Goal: Task Accomplishment & Management: Use online tool/utility

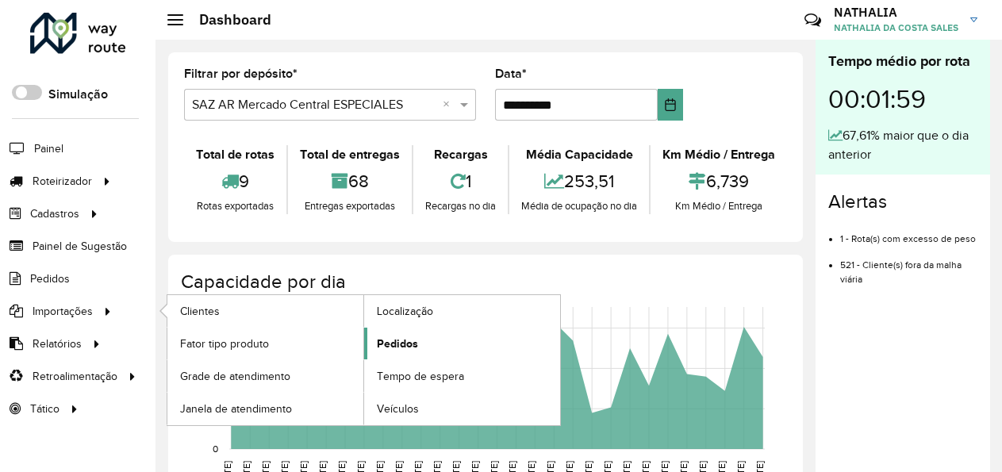
click at [386, 345] on span "Pedidos" at bounding box center [397, 343] width 41 height 17
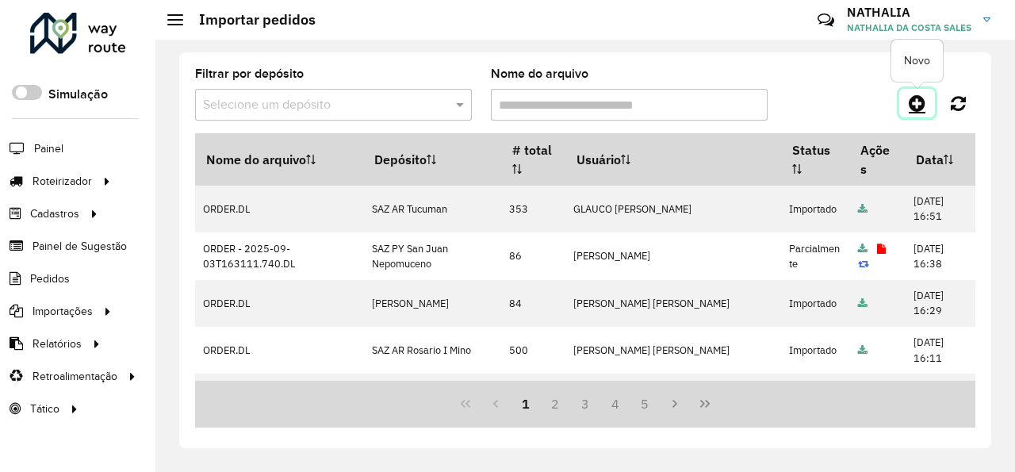
click at [915, 102] on icon at bounding box center [917, 103] width 17 height 19
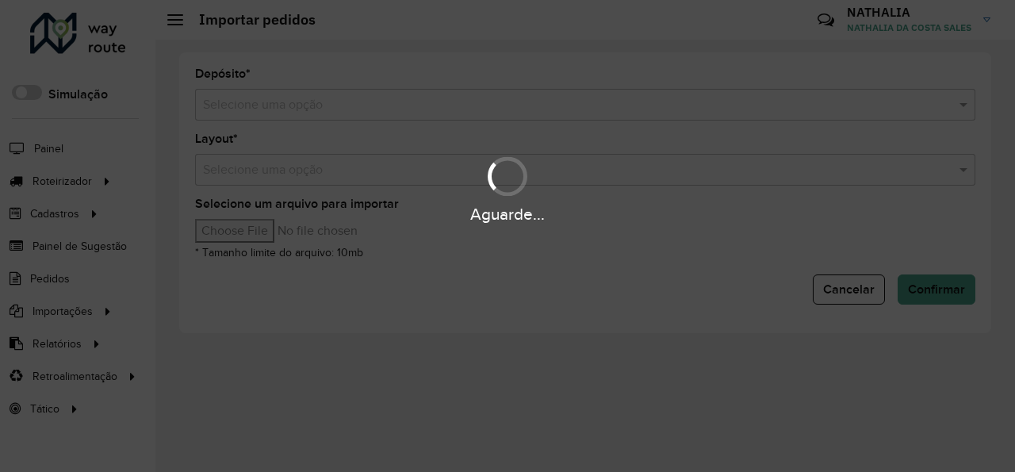
click at [802, 103] on div "Aguarde..." at bounding box center [507, 236] width 1015 height 472
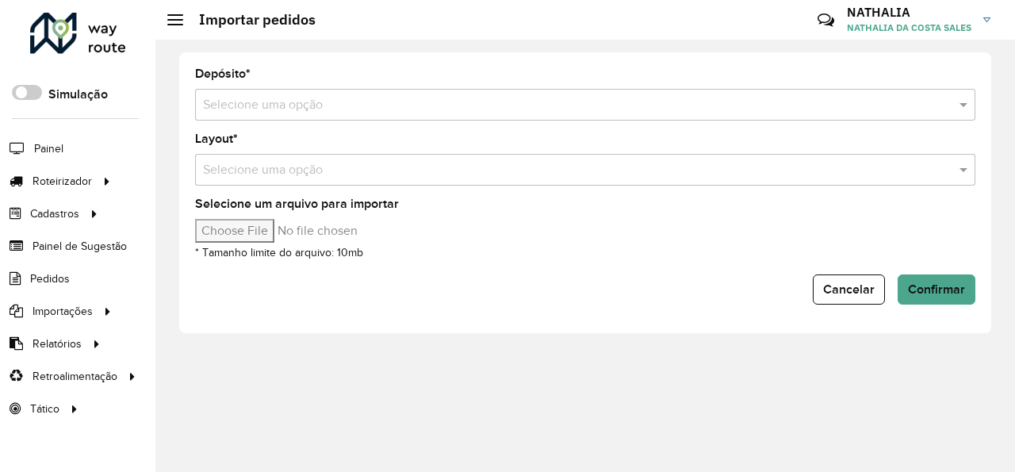
click at [802, 103] on input "text" at bounding box center [569, 105] width 733 height 19
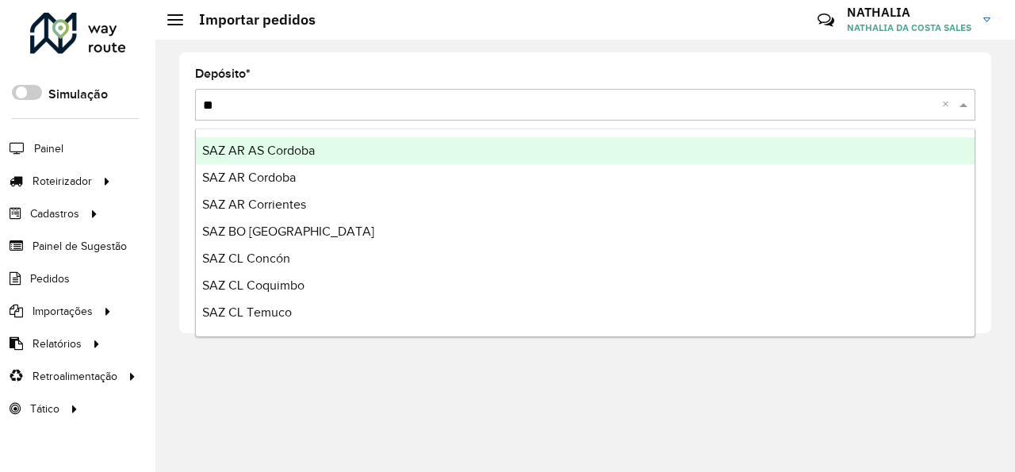
type input "***"
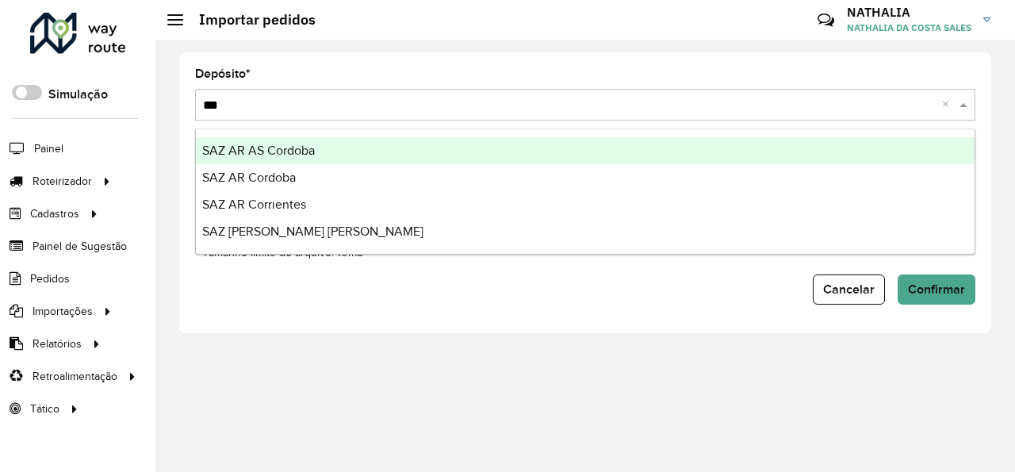
click at [527, 156] on div "SAZ AR AS Cordoba" at bounding box center [585, 150] width 779 height 27
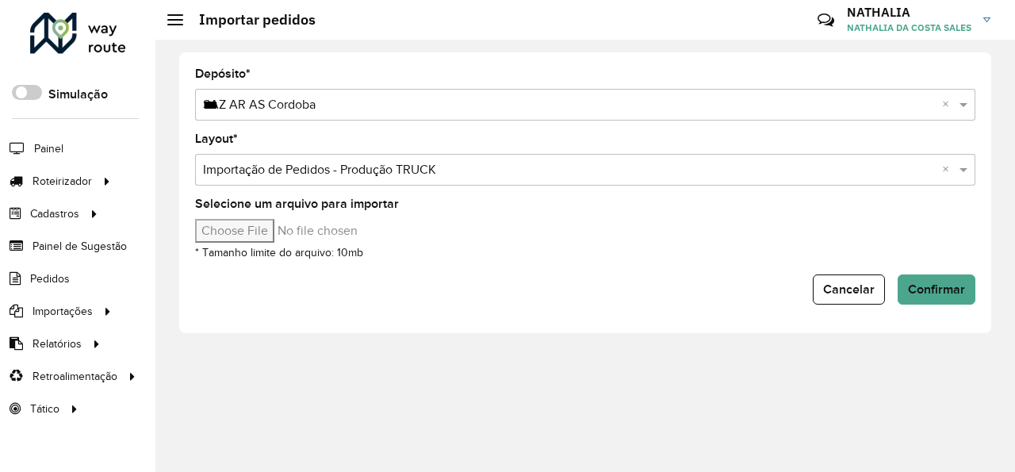
click at [232, 233] on input "Selecione um arquivo para importar" at bounding box center [330, 231] width 270 height 24
type input "**********"
click at [958, 284] on span "Confirmar" at bounding box center [936, 288] width 57 height 13
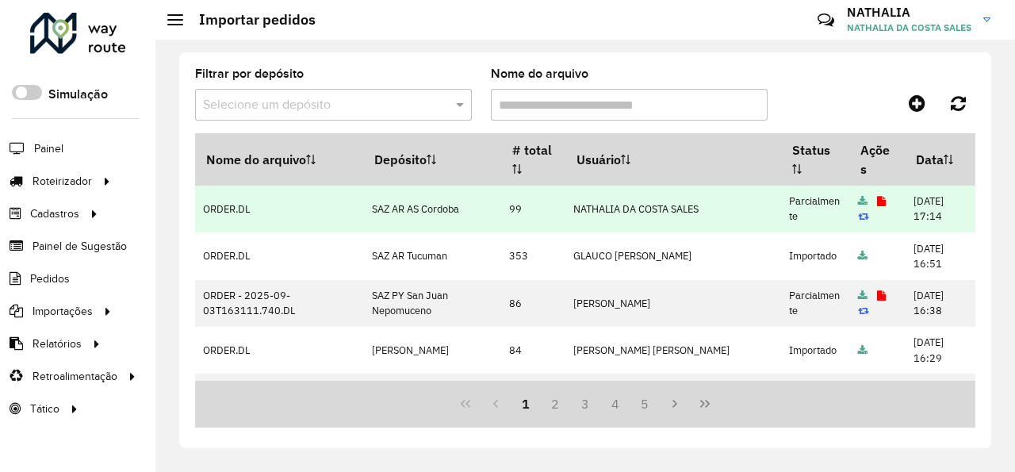
click at [877, 201] on icon at bounding box center [881, 202] width 9 height 10
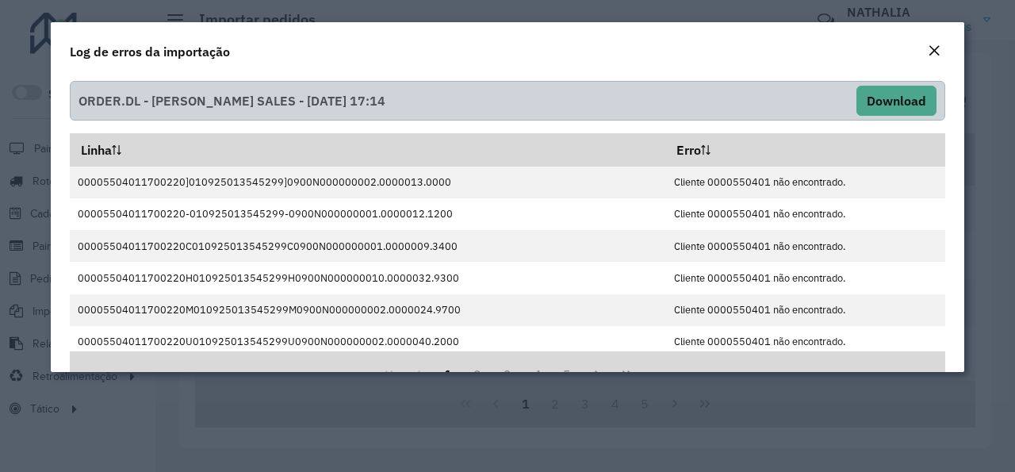
click at [943, 48] on button "Close" at bounding box center [934, 51] width 22 height 21
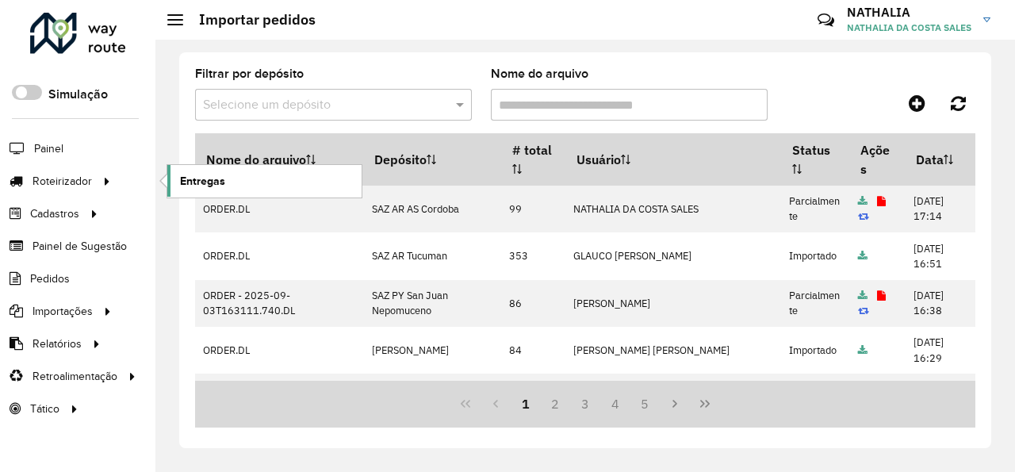
click at [179, 178] on link "Entregas" at bounding box center [264, 181] width 194 height 32
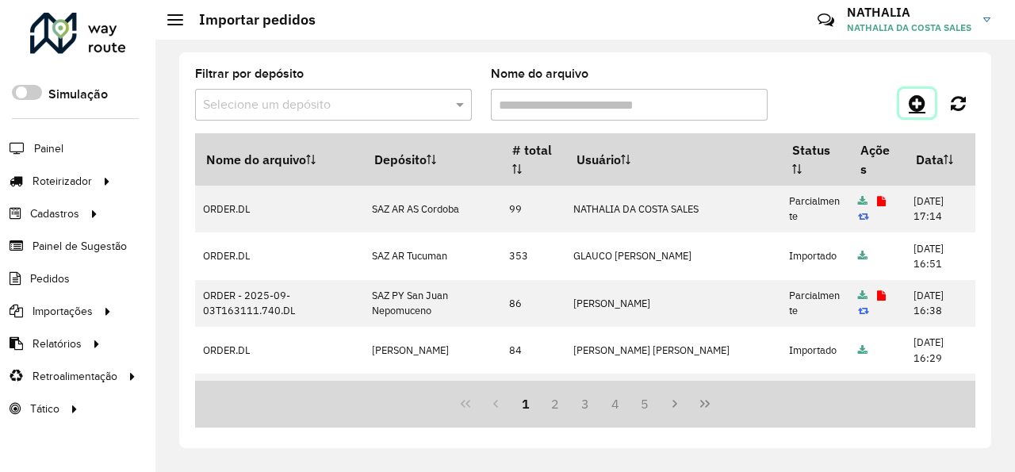
click at [914, 108] on icon at bounding box center [917, 103] width 17 height 19
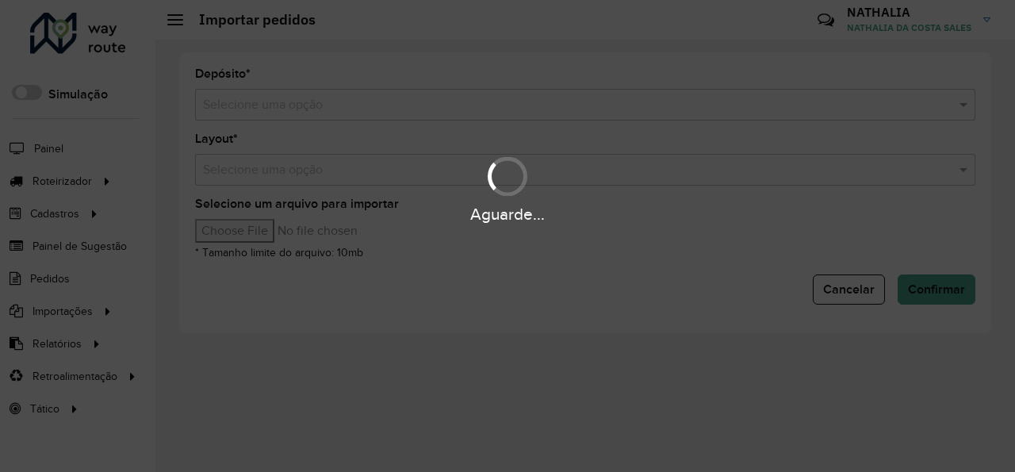
click at [706, 105] on div "Aguarde..." at bounding box center [507, 236] width 1015 height 472
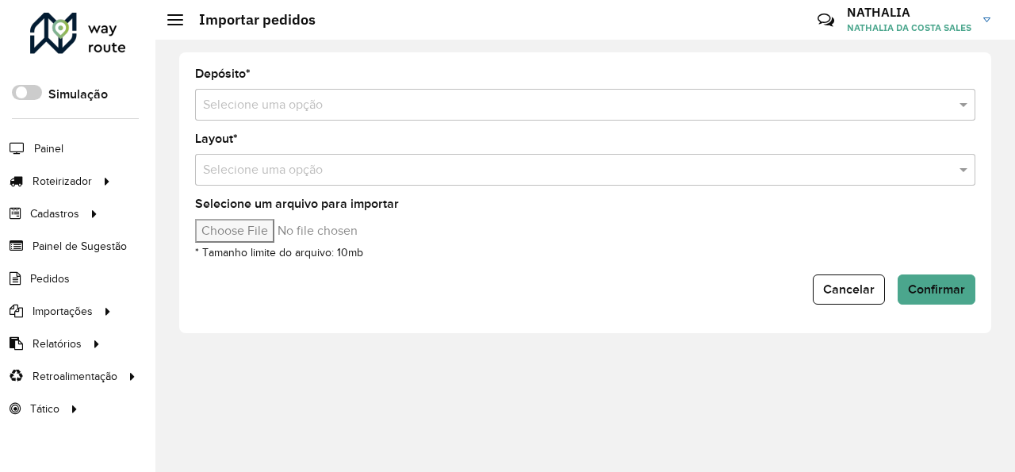
click at [706, 105] on input "text" at bounding box center [569, 105] width 733 height 19
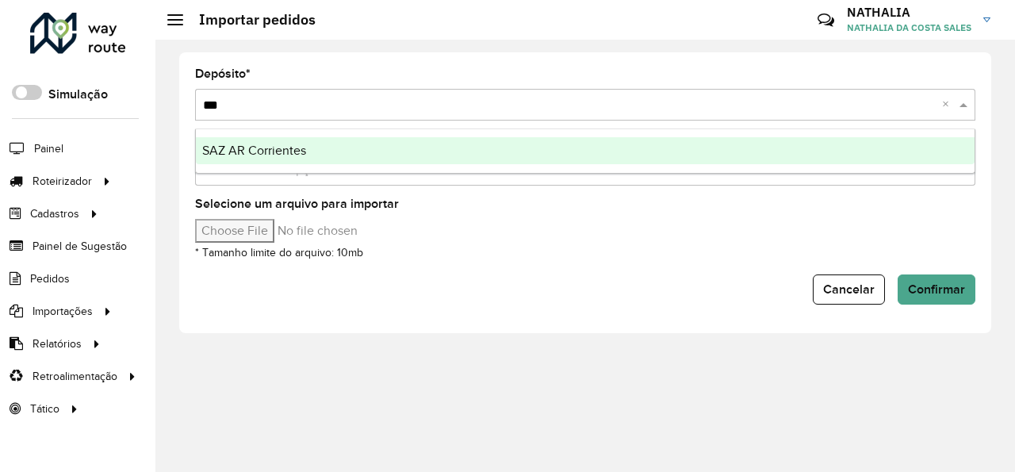
type input "****"
click at [661, 151] on div "SAZ AR Corrientes" at bounding box center [585, 150] width 779 height 27
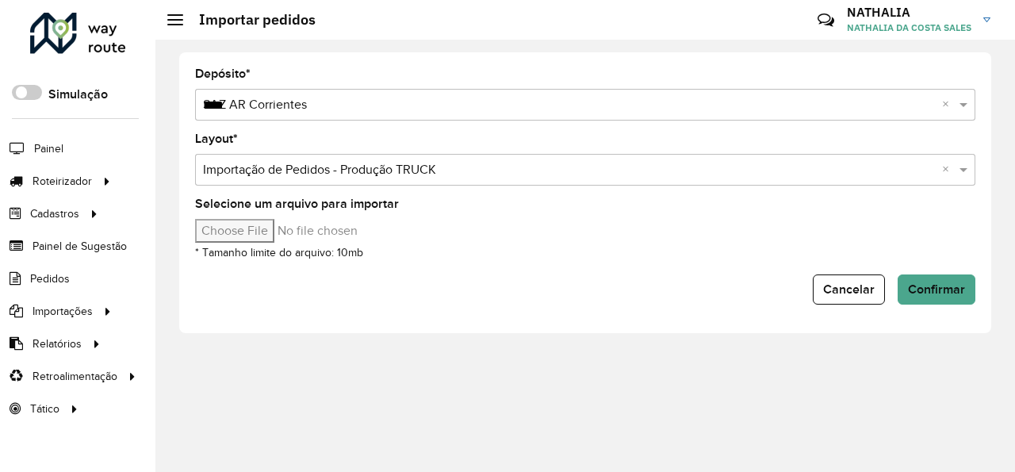
click at [239, 227] on input "Selecione um arquivo para importar" at bounding box center [330, 231] width 270 height 24
click at [233, 230] on input "Selecione um arquivo para importar" at bounding box center [330, 231] width 270 height 24
type input "**********"
click at [935, 291] on span "Confirmar" at bounding box center [936, 288] width 57 height 13
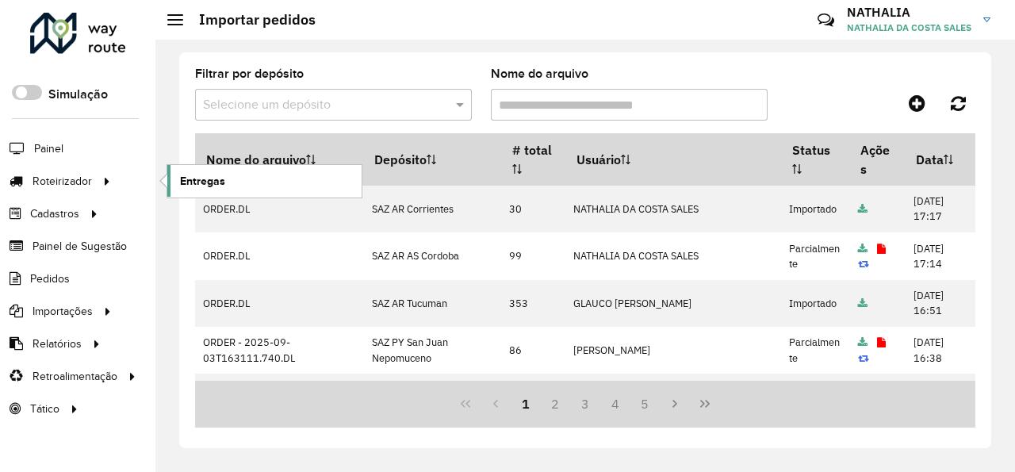
click at [224, 183] on span "Entregas" at bounding box center [202, 181] width 45 height 17
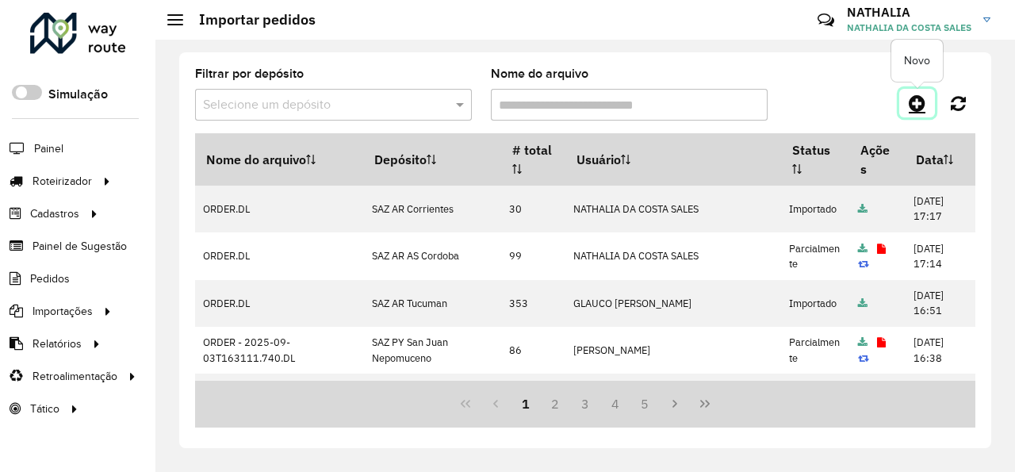
click at [910, 109] on link at bounding box center [917, 103] width 36 height 29
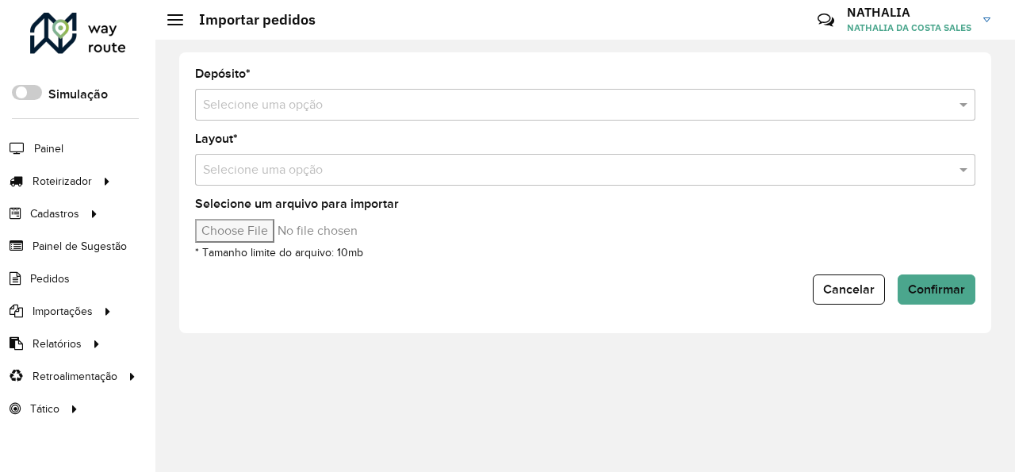
click at [289, 107] on input "text" at bounding box center [569, 105] width 733 height 19
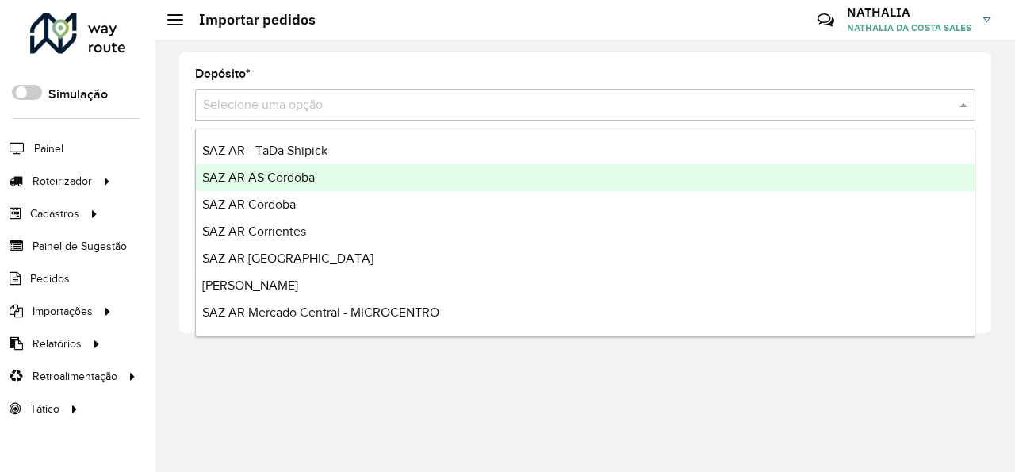
click at [290, 206] on span "SAZ AR Cordoba" at bounding box center [249, 203] width 94 height 13
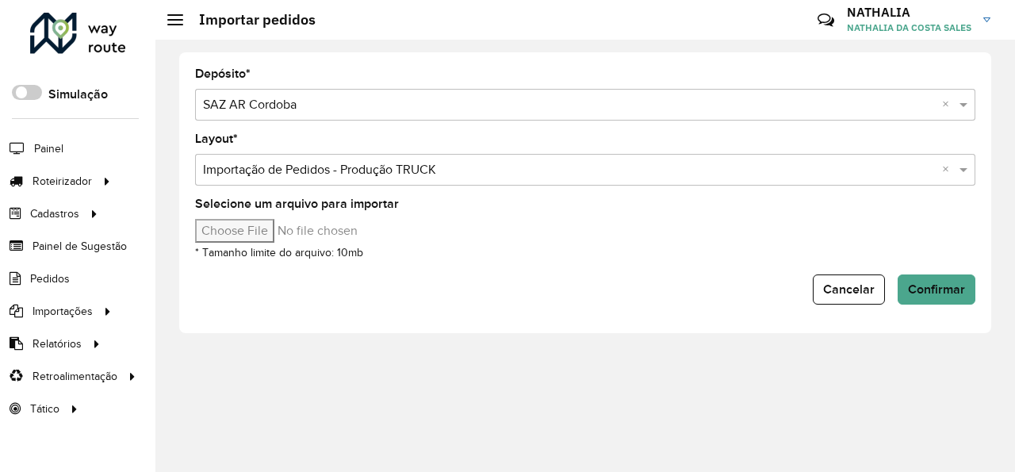
click at [243, 229] on input "Selecione um arquivo para importar" at bounding box center [330, 231] width 270 height 24
type input "**********"
click at [929, 293] on span "Confirmar" at bounding box center [936, 288] width 57 height 13
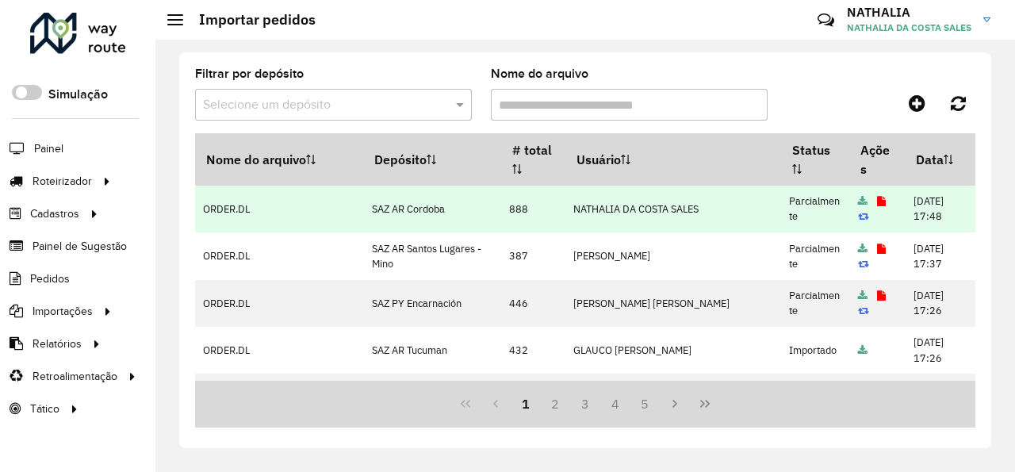
click at [877, 199] on icon at bounding box center [881, 202] width 9 height 10
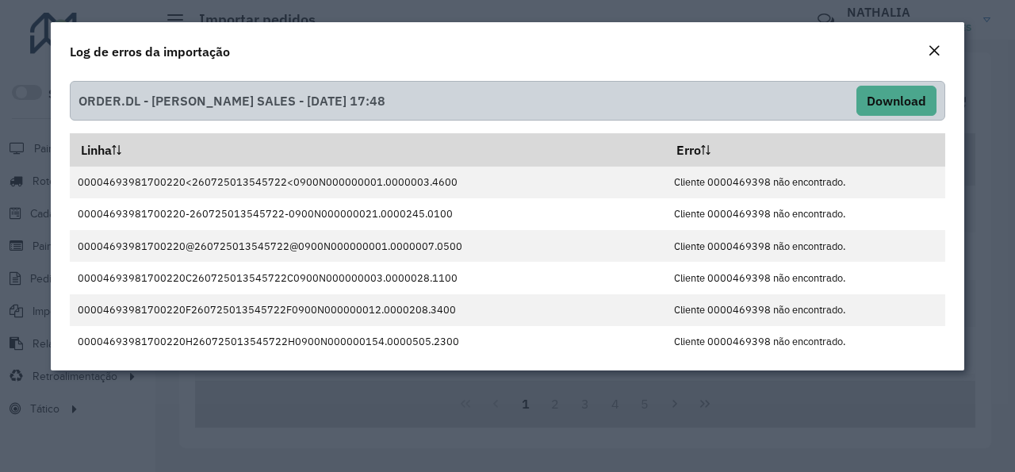
click at [943, 47] on button "Close" at bounding box center [934, 51] width 22 height 21
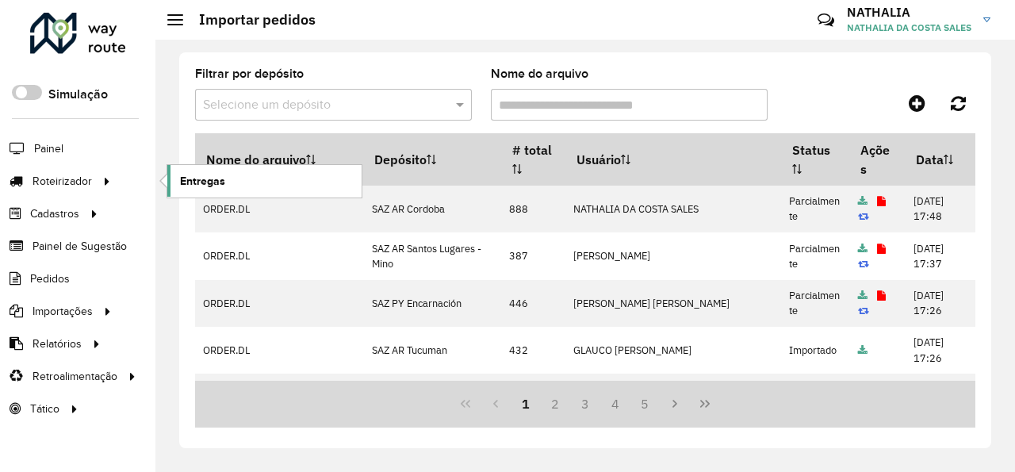
click at [225, 177] on link "Entregas" at bounding box center [264, 181] width 194 height 32
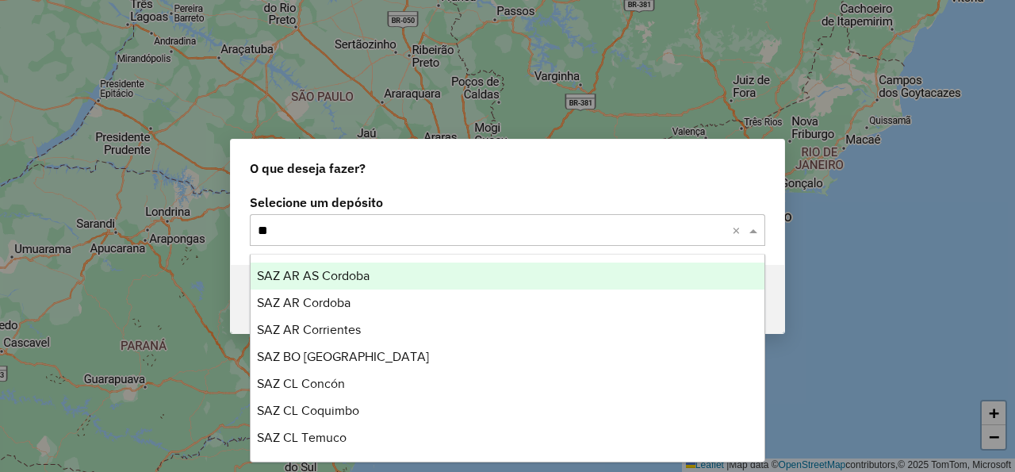
type input "***"
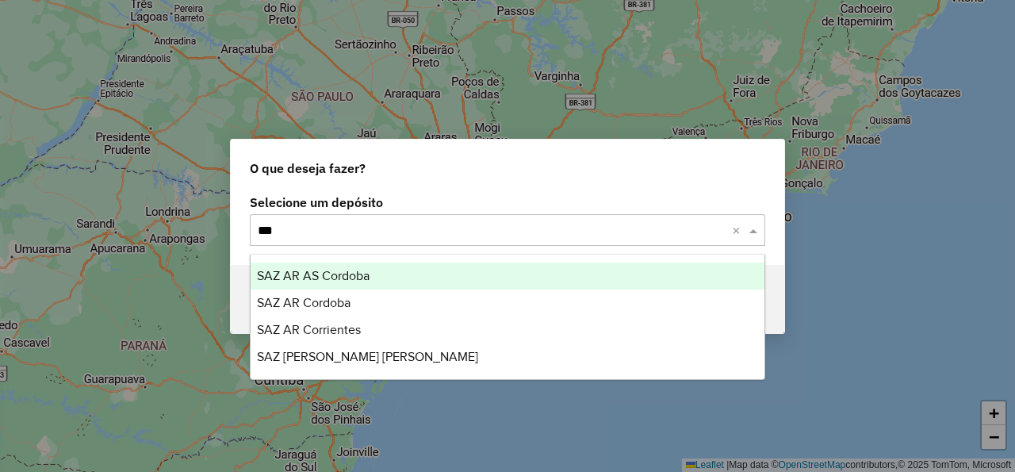
click at [395, 274] on div "SAZ AR AS Cordoba" at bounding box center [508, 276] width 514 height 27
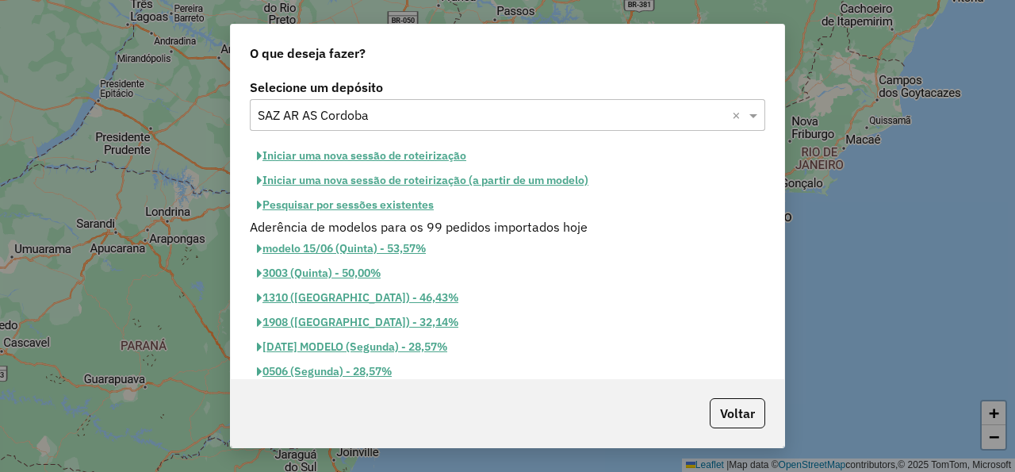
click at [412, 158] on button "Iniciar uma nova sessão de roteirização" at bounding box center [362, 156] width 224 height 25
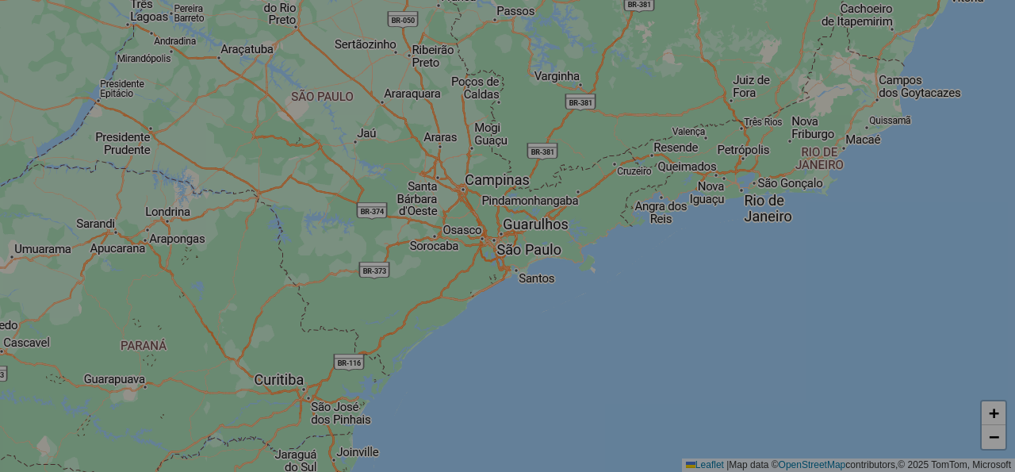
select select "*"
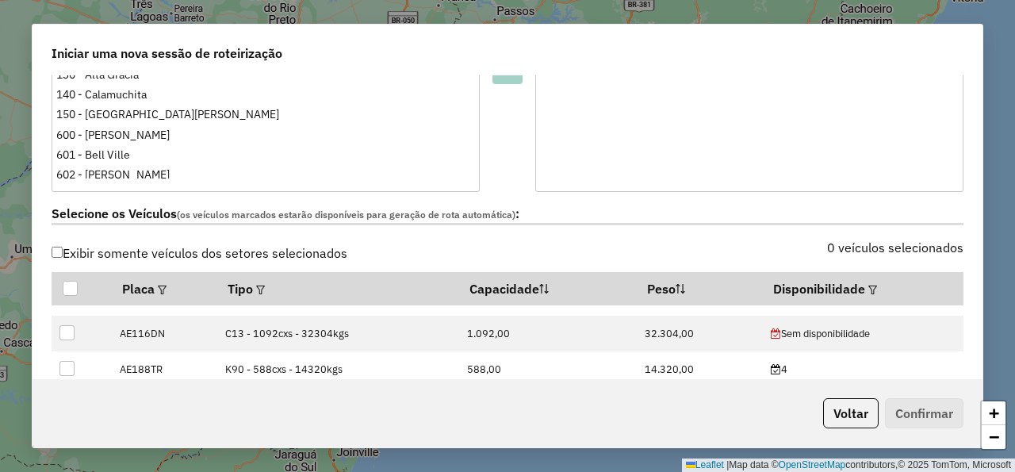
scroll to position [95, 0]
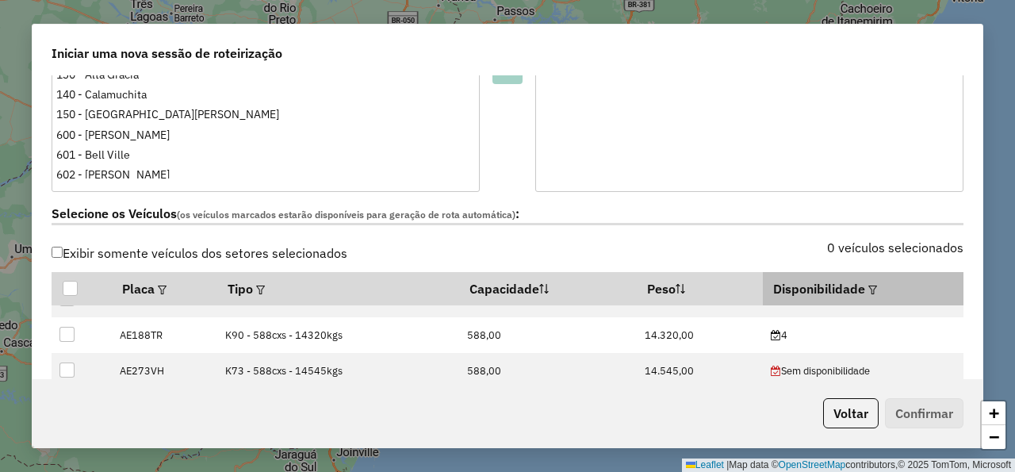
click at [865, 280] on div at bounding box center [871, 288] width 12 height 19
click at [868, 287] on em at bounding box center [872, 290] width 9 height 9
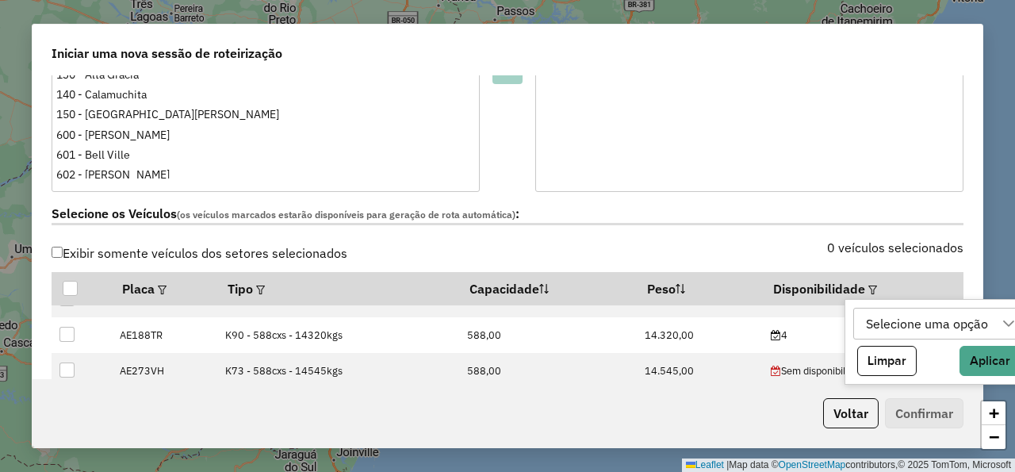
click at [872, 315] on div "Selecione uma opção" at bounding box center [926, 324] width 133 height 30
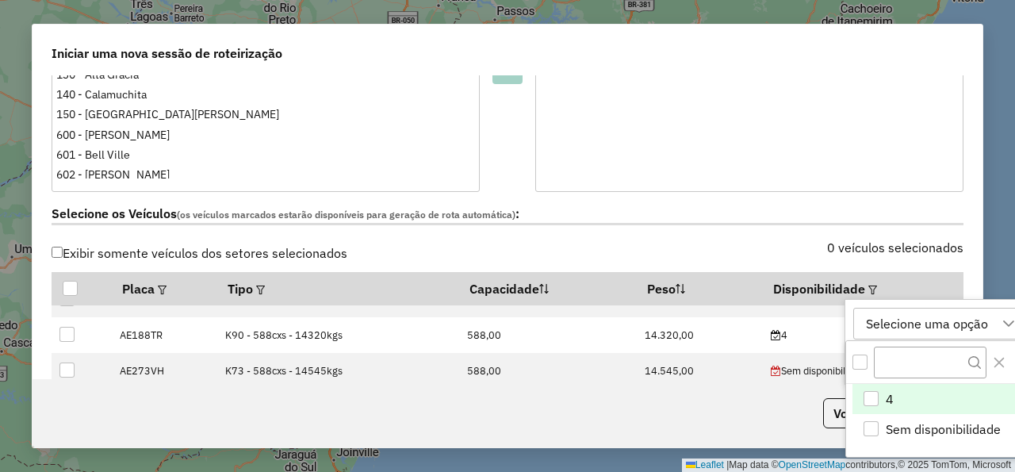
scroll to position [11, 83]
click at [878, 400] on div "4" at bounding box center [871, 399] width 15 height 15
click at [811, 233] on div "Selecione os Veículos (os veículos marcados estarão disponíveis para geração de…" at bounding box center [507, 217] width 931 height 50
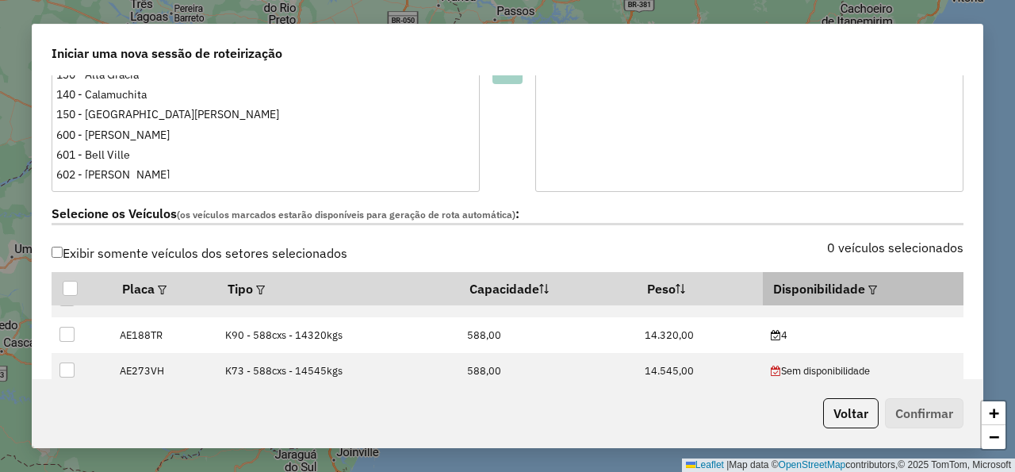
click at [868, 286] on em at bounding box center [872, 290] width 9 height 9
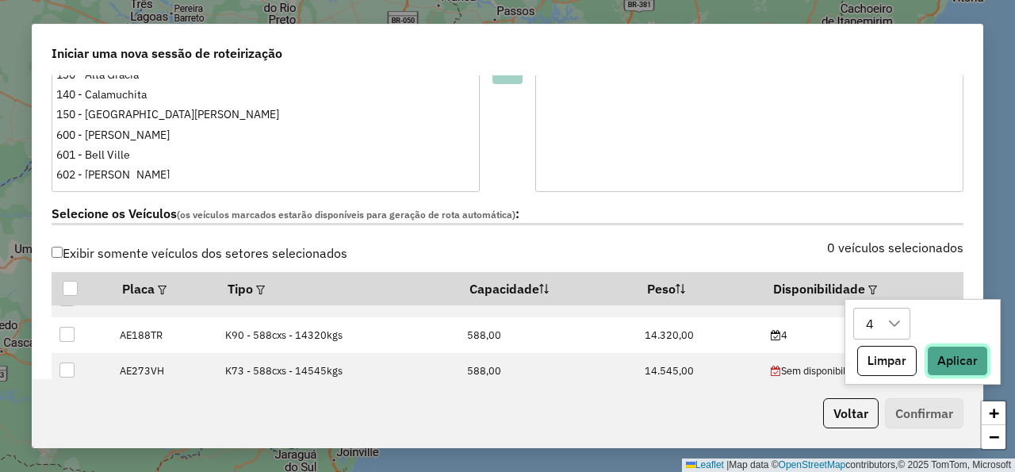
click at [951, 362] on button "Aplicar" at bounding box center [957, 361] width 61 height 30
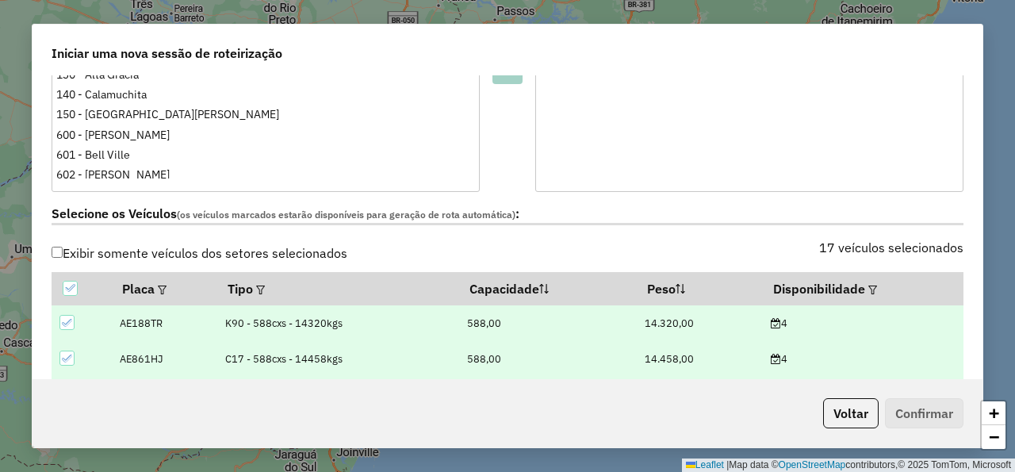
click at [804, 223] on label "Selecione os Veículos (os veículos marcados estarão disponíveis para geração de…" at bounding box center [508, 214] width 912 height 21
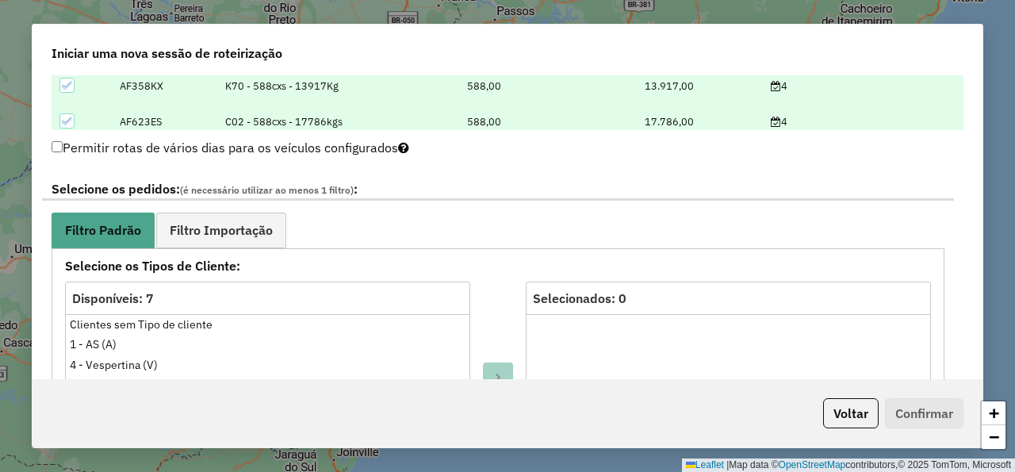
scroll to position [761, 0]
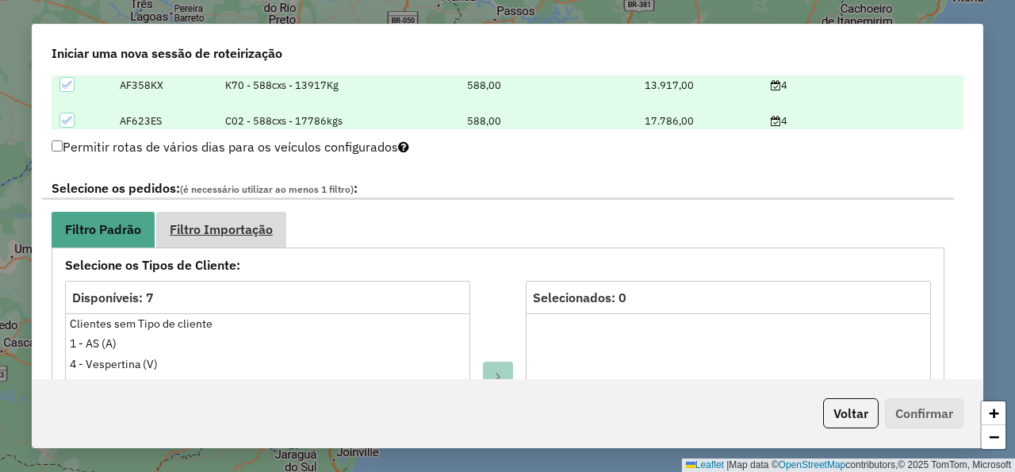
click at [266, 218] on link "Filtro Importação" at bounding box center [221, 230] width 130 height 36
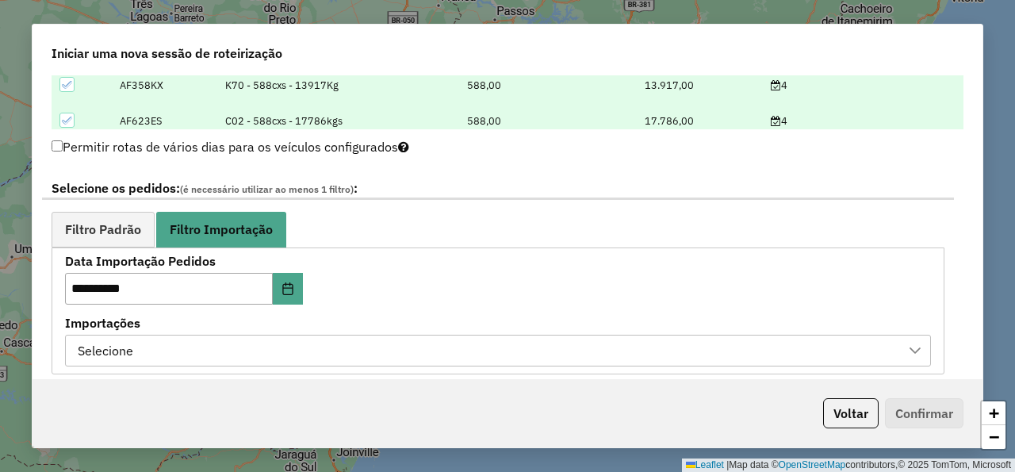
scroll to position [952, 0]
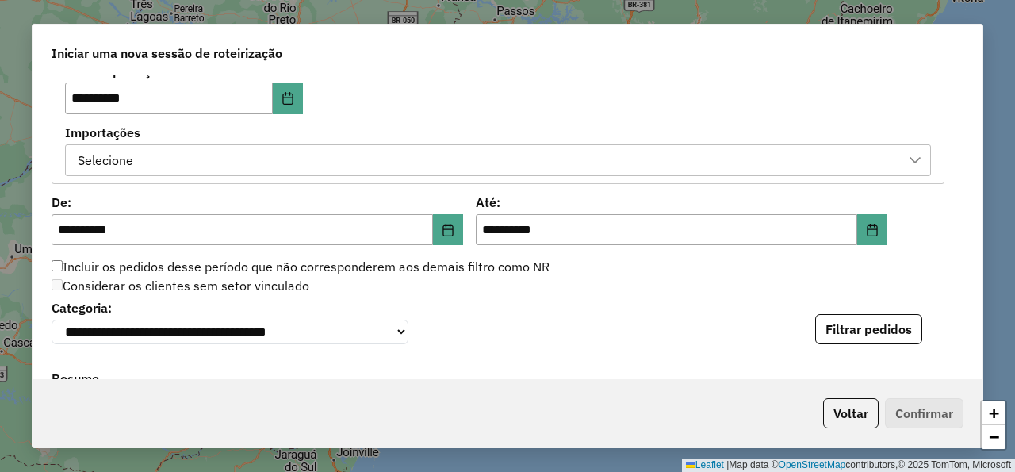
click at [519, 155] on div "Selecione" at bounding box center [486, 160] width 828 height 30
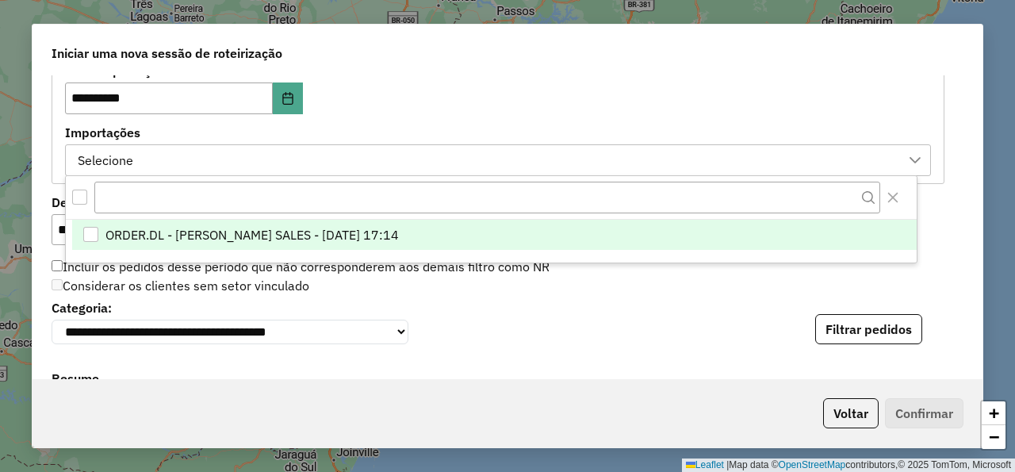
click at [488, 244] on li "ORDER.DL - NATHALIA DA COSTA SALES - 03/09/2025 17:14" at bounding box center [494, 235] width 845 height 30
click at [600, 88] on div "**********" at bounding box center [498, 120] width 866 height 110
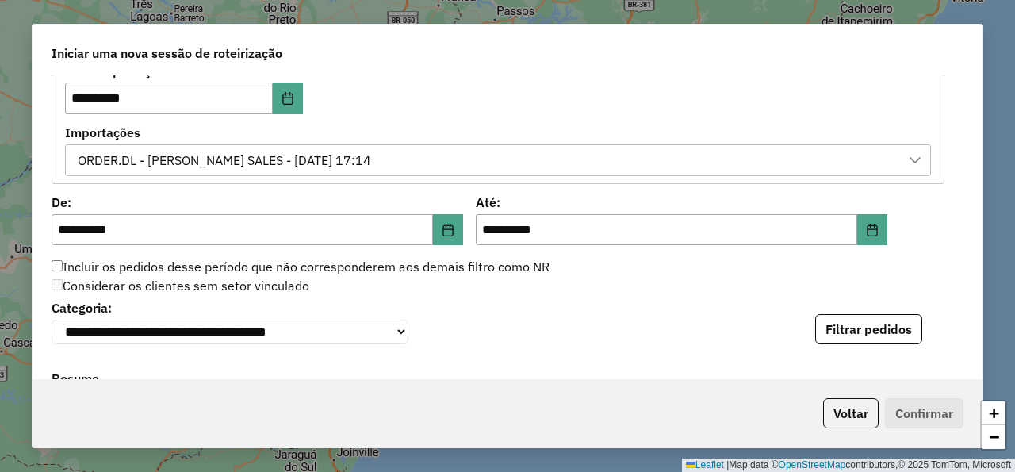
scroll to position [1047, 0]
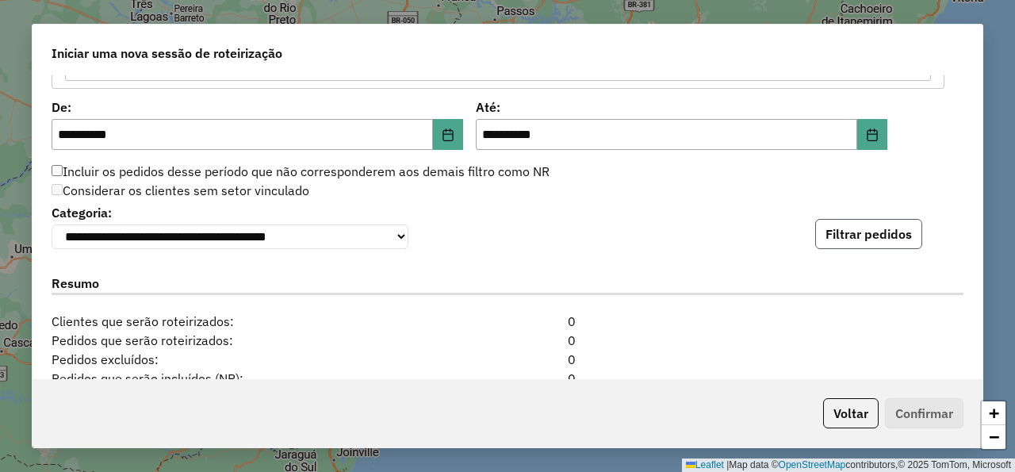
click at [830, 244] on button "Filtrar pedidos" at bounding box center [868, 234] width 107 height 30
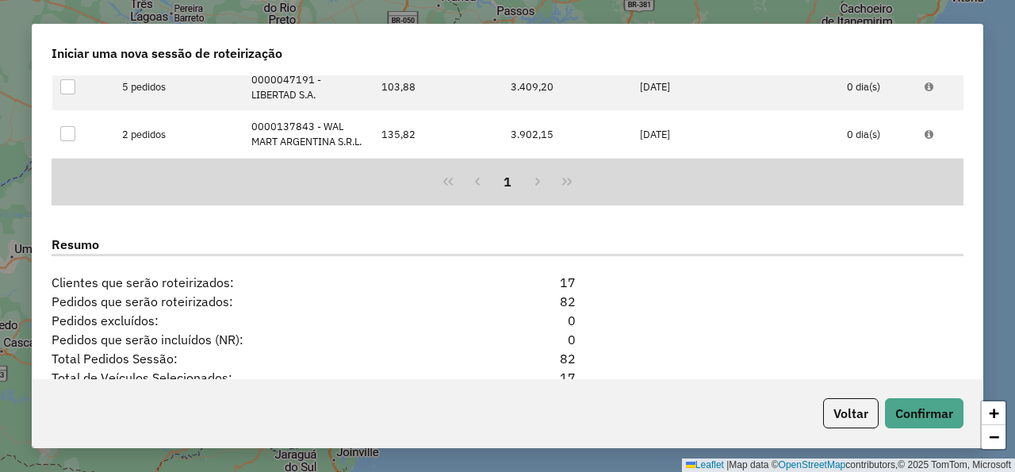
scroll to position [1604, 0]
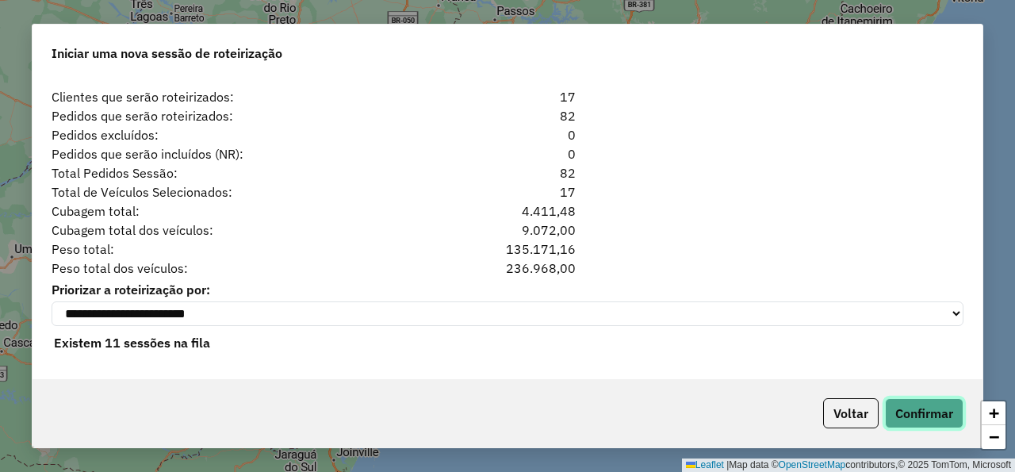
click at [928, 412] on button "Confirmar" at bounding box center [924, 413] width 79 height 30
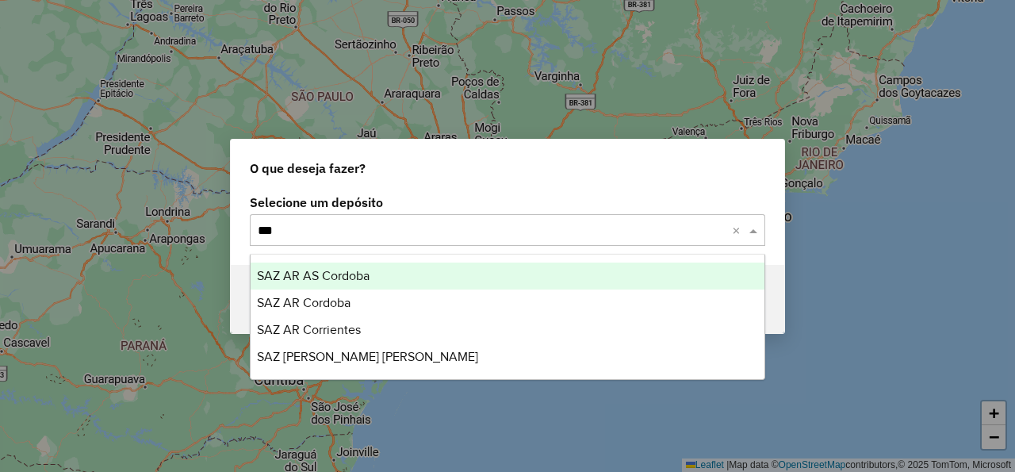
type input "****"
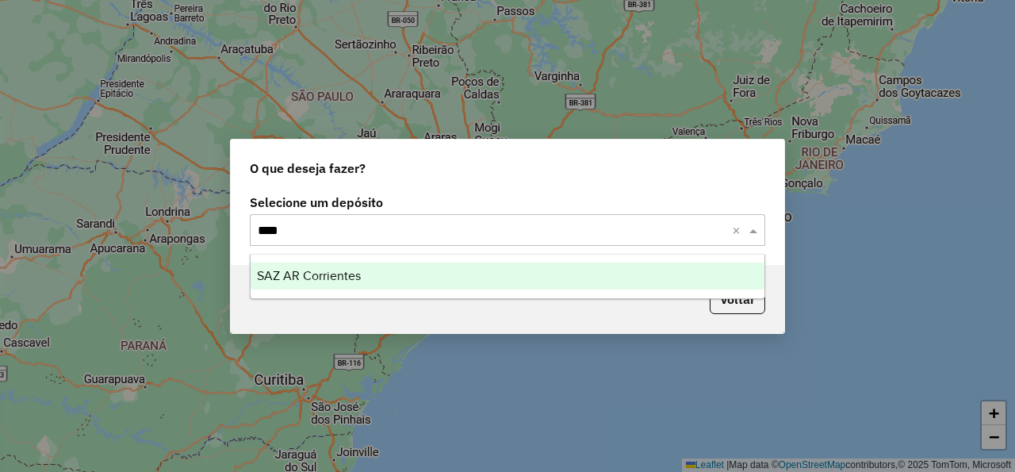
click at [477, 281] on div "SAZ AR Corrientes" at bounding box center [508, 276] width 514 height 27
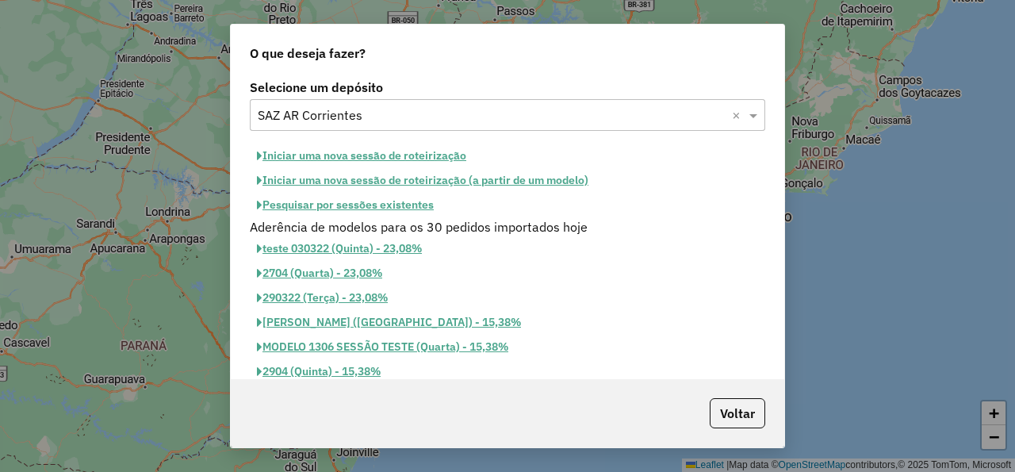
click at [394, 167] on button "Iniciar uma nova sessão de roteirização" at bounding box center [362, 156] width 224 height 25
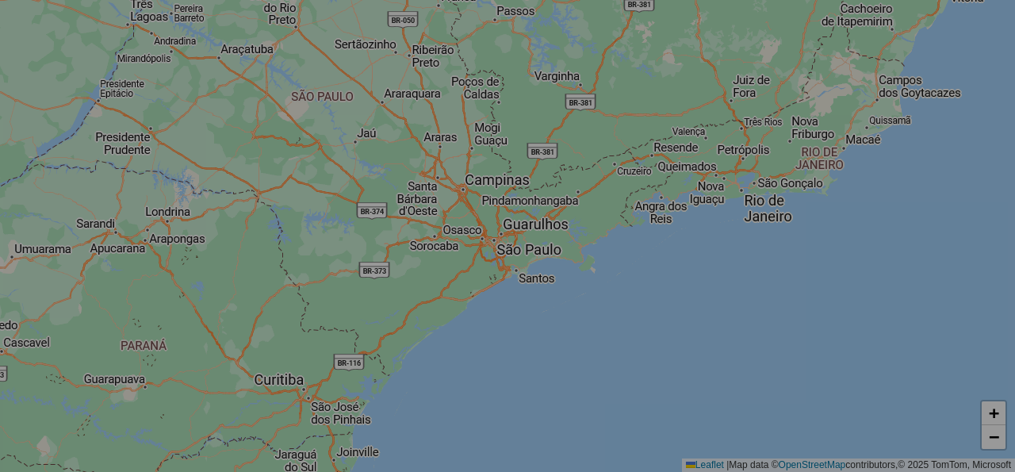
select select "*"
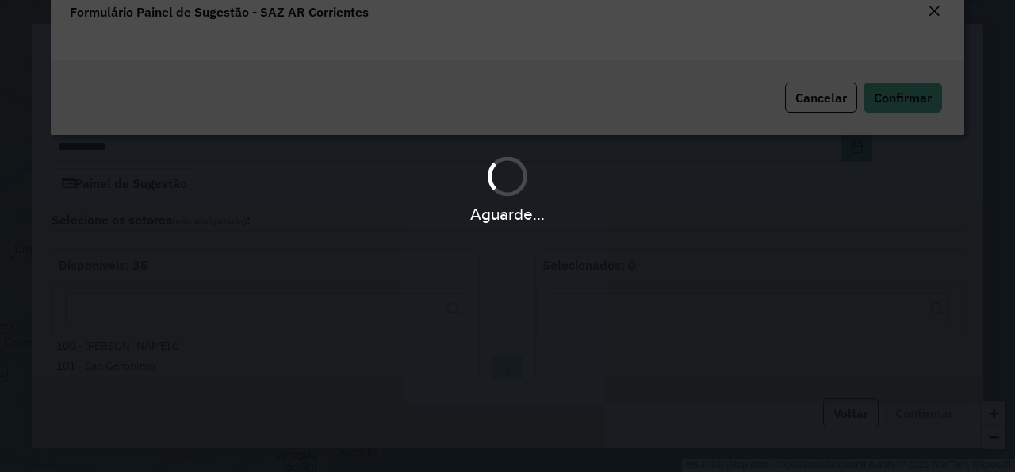
click at [426, 154] on div "Aguarde..." at bounding box center [507, 188] width 1015 height 75
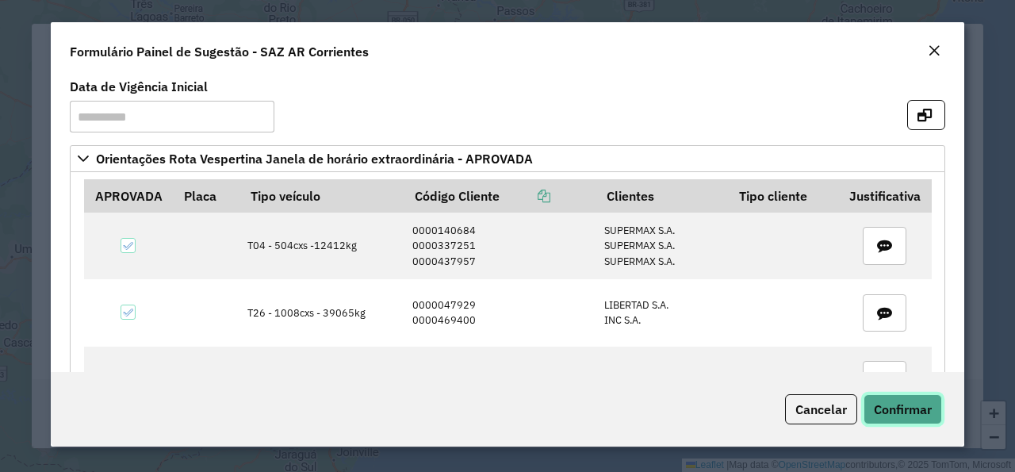
click at [922, 397] on button "Confirmar" at bounding box center [903, 409] width 79 height 30
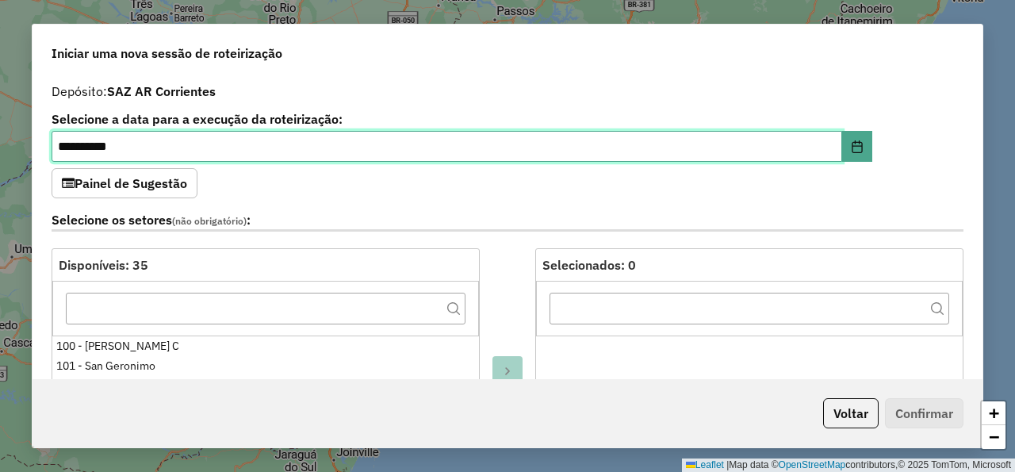
scroll to position [476, 0]
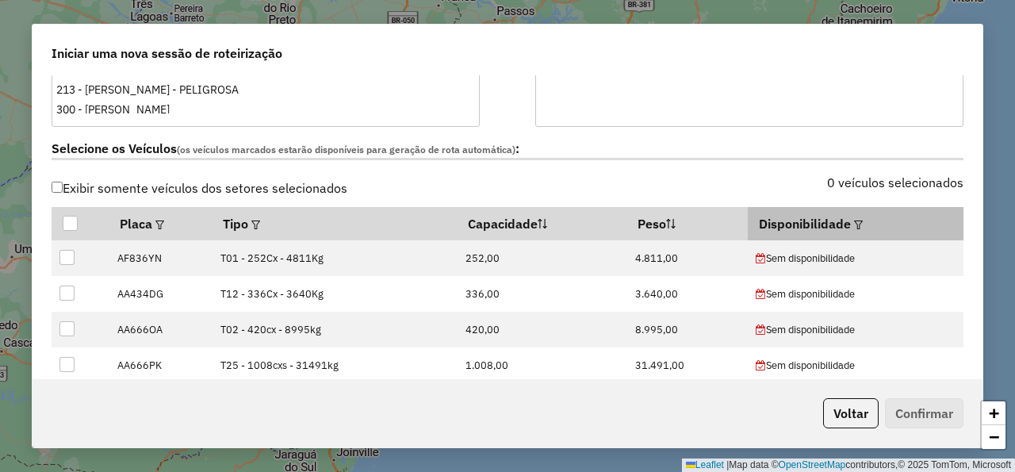
click at [854, 225] on em at bounding box center [858, 224] width 9 height 9
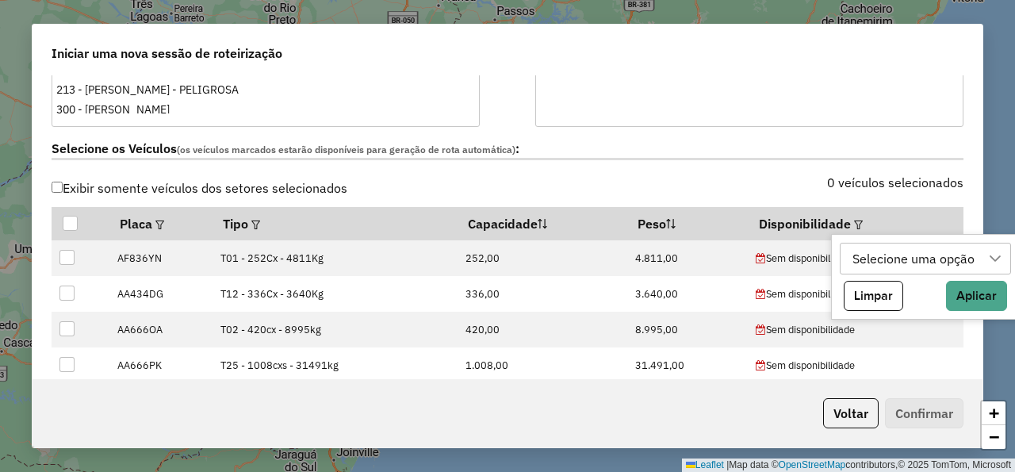
click at [865, 249] on div "Selecione uma opção" at bounding box center [913, 258] width 133 height 30
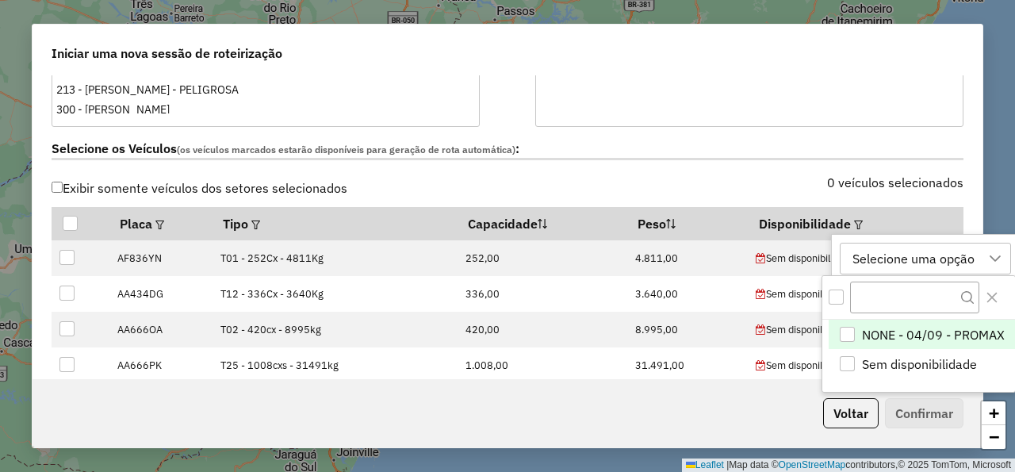
click at [849, 338] on div "NONE - 04/09 - PROMAX" at bounding box center [847, 334] width 15 height 15
click at [719, 176] on div "Selecione os Veículos (os veículos marcados estarão disponíveis para geração de…" at bounding box center [507, 152] width 931 height 50
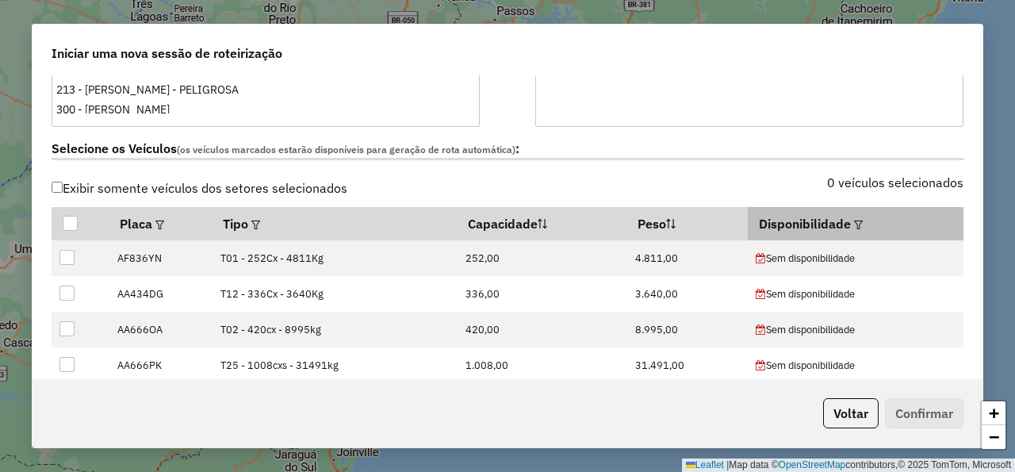
click at [851, 230] on div at bounding box center [857, 223] width 12 height 19
click at [854, 224] on em at bounding box center [858, 224] width 9 height 9
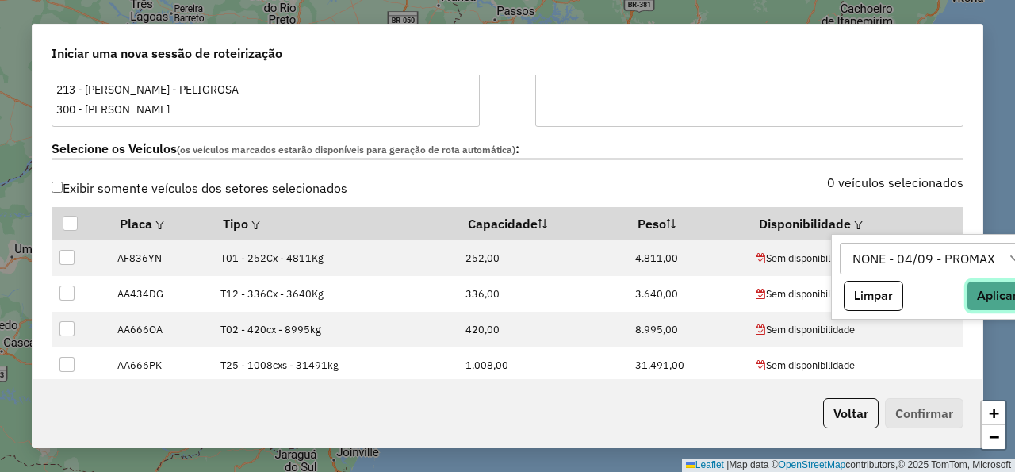
click at [984, 299] on button "Aplicar" at bounding box center [997, 296] width 61 height 30
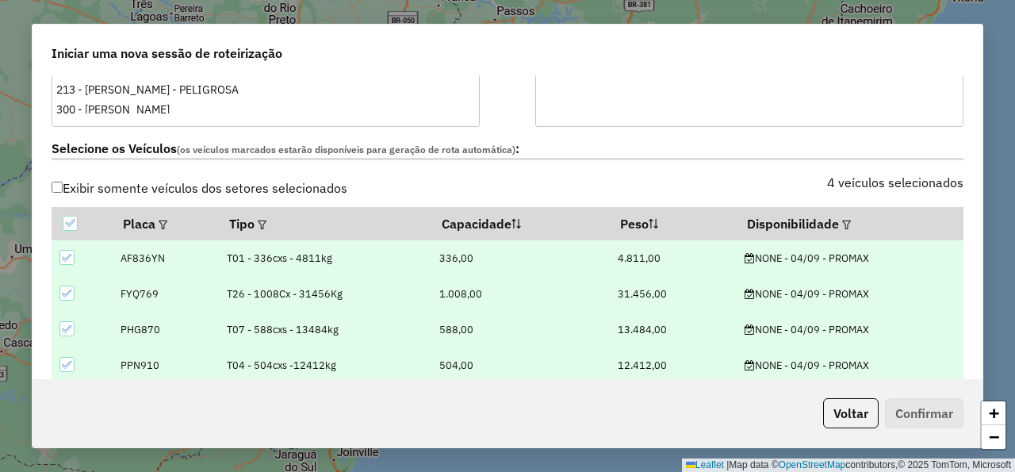
click at [730, 155] on label "Selecione os Veículos (os veículos marcados estarão disponíveis para geração de…" at bounding box center [508, 149] width 912 height 21
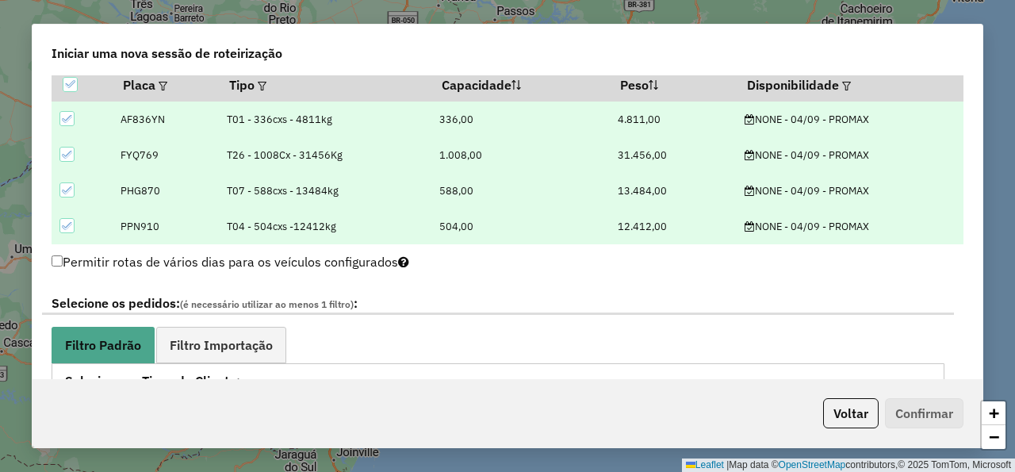
scroll to position [761, 0]
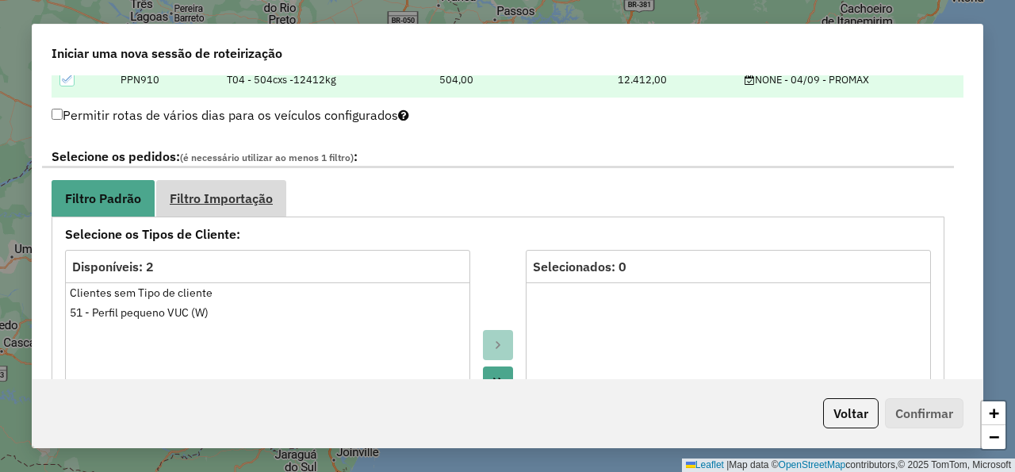
click at [255, 195] on span "Filtro Importação" at bounding box center [221, 198] width 103 height 13
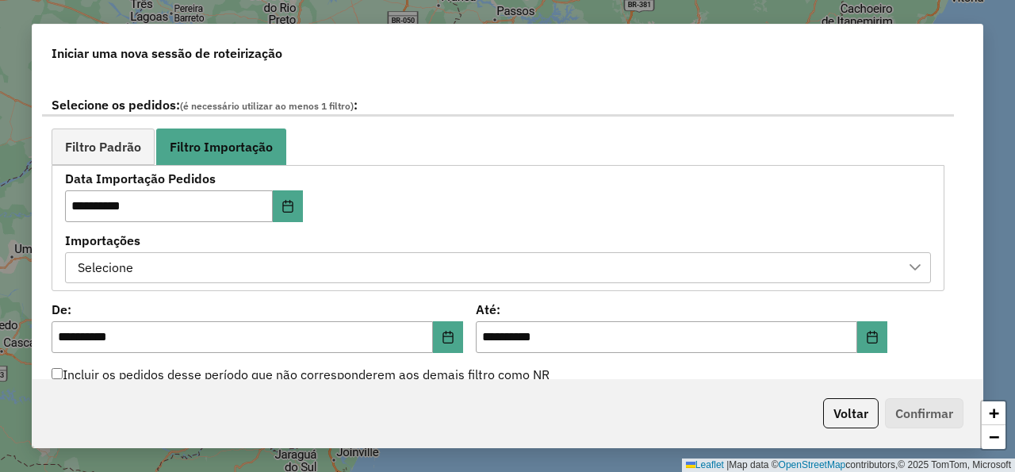
scroll to position [857, 0]
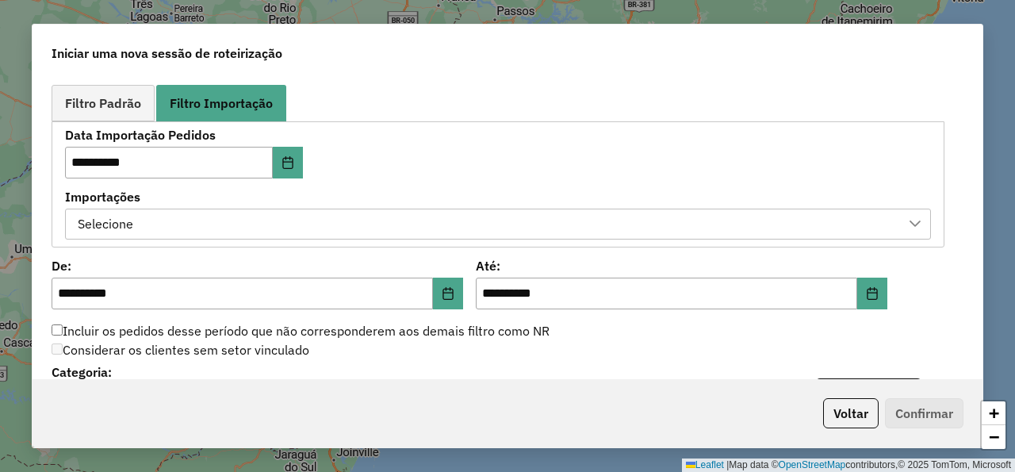
click at [503, 220] on div "Selecione" at bounding box center [486, 224] width 828 height 30
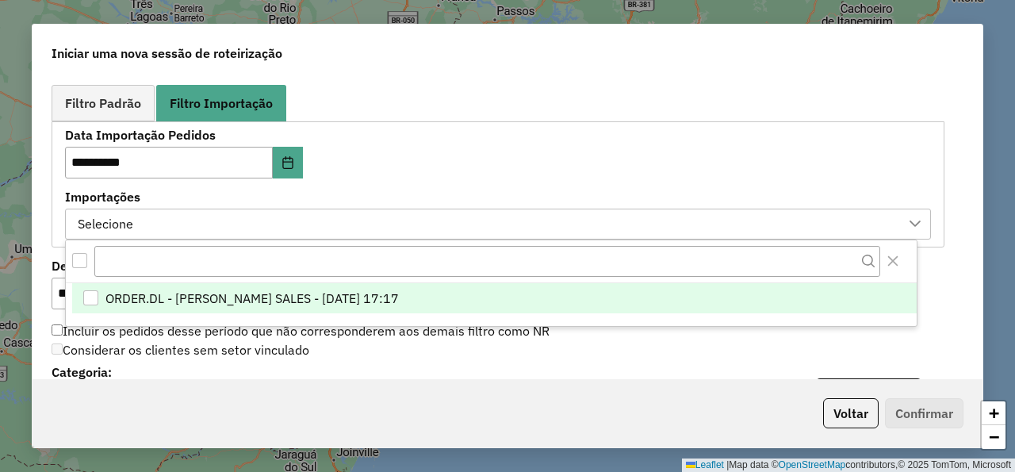
scroll to position [11, 83]
click at [399, 297] on span "ORDER.DL - NATHALIA DA COSTA SALES - 03/09/2025 17:17" at bounding box center [251, 298] width 293 height 19
click at [539, 174] on div "**********" at bounding box center [498, 184] width 866 height 110
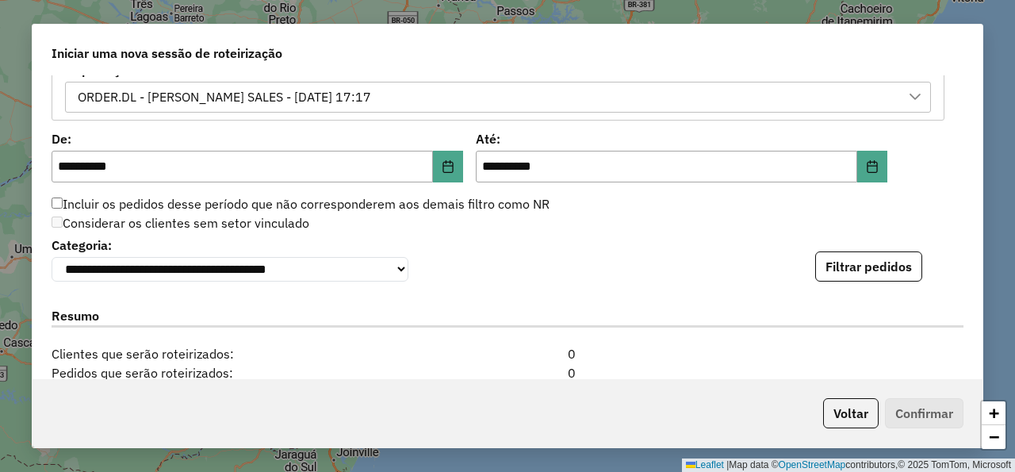
scroll to position [1047, 0]
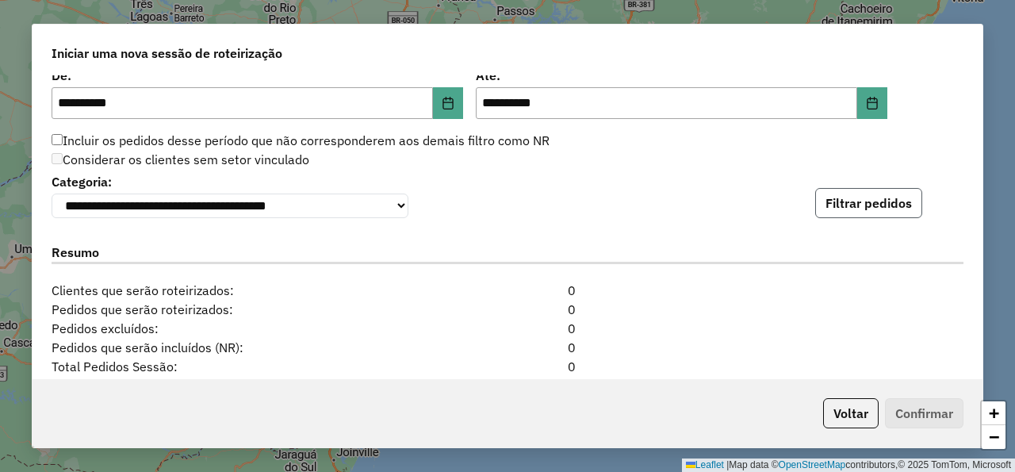
click at [844, 204] on button "Filtrar pedidos" at bounding box center [868, 203] width 107 height 30
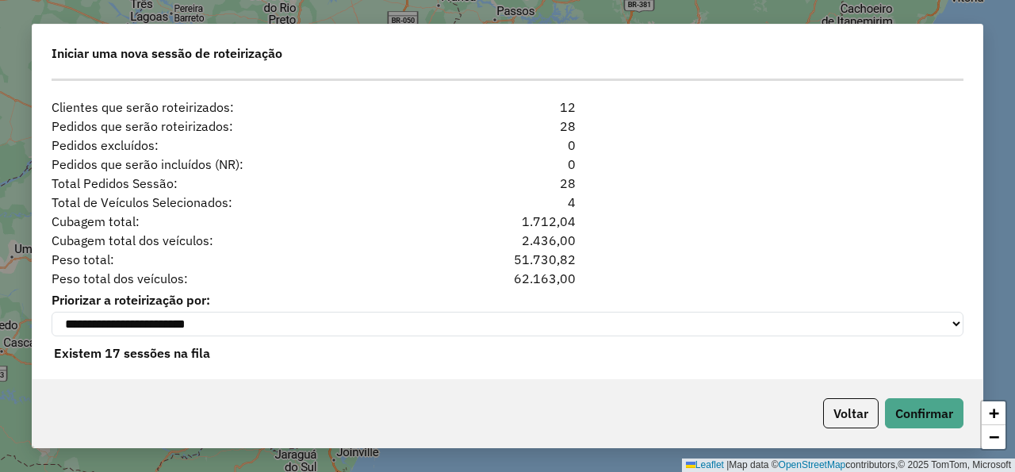
scroll to position [1572, 0]
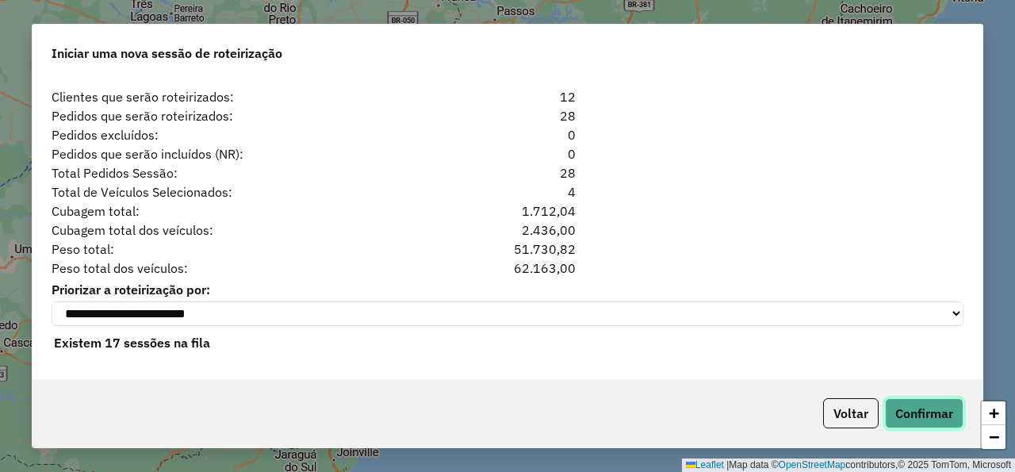
click at [941, 411] on button "Confirmar" at bounding box center [924, 413] width 79 height 30
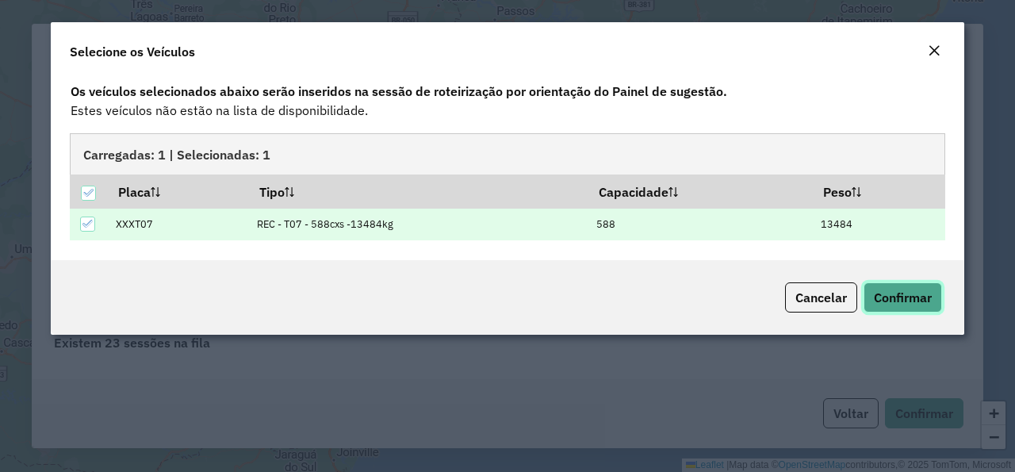
click at [920, 301] on span "Confirmar" at bounding box center [903, 297] width 58 height 16
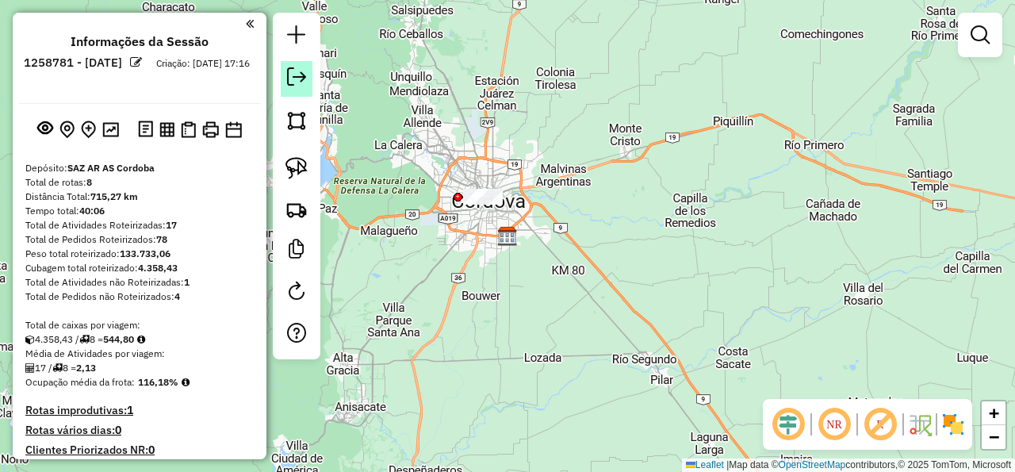
click at [292, 76] on em at bounding box center [296, 76] width 19 height 19
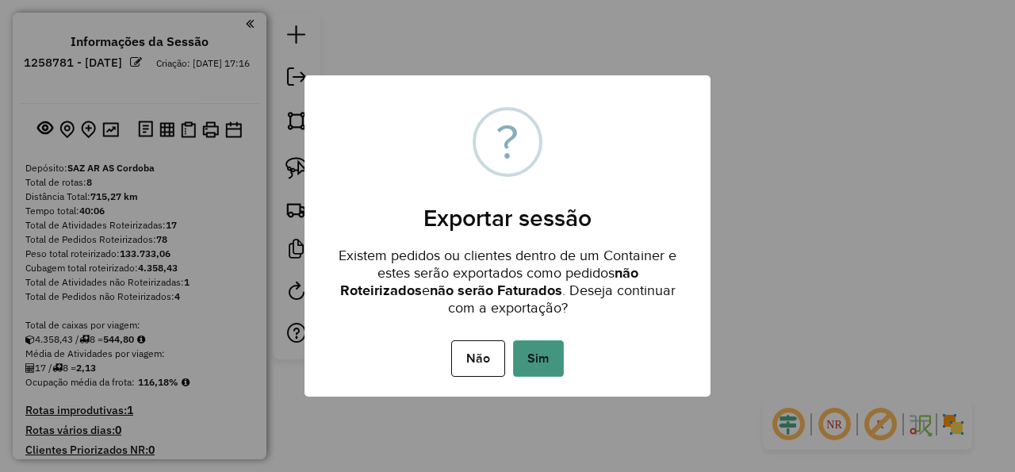
click at [545, 361] on button "Sim" at bounding box center [538, 358] width 51 height 36
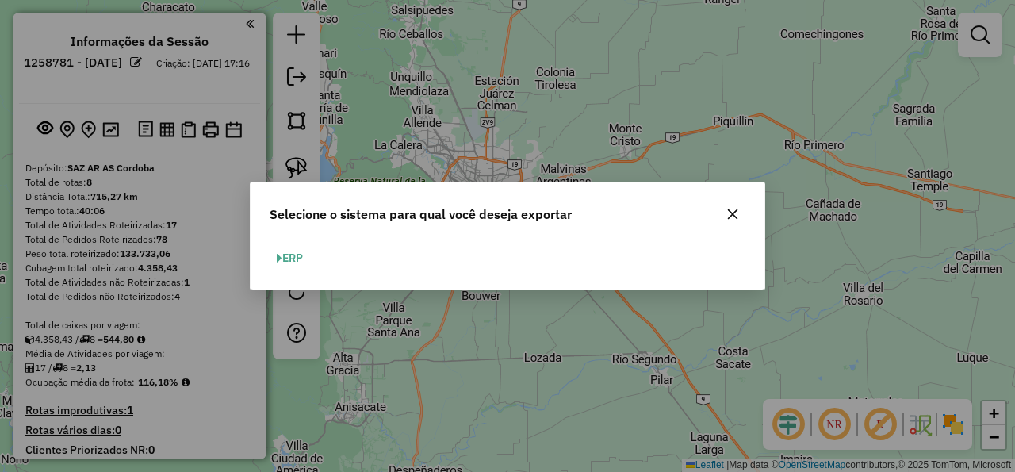
click at [737, 217] on icon "button" at bounding box center [732, 214] width 13 height 13
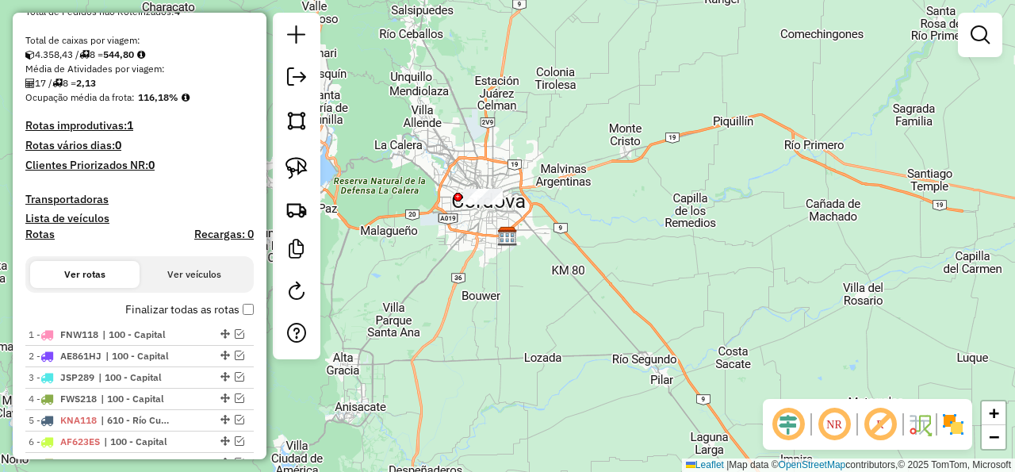
scroll to position [286, 0]
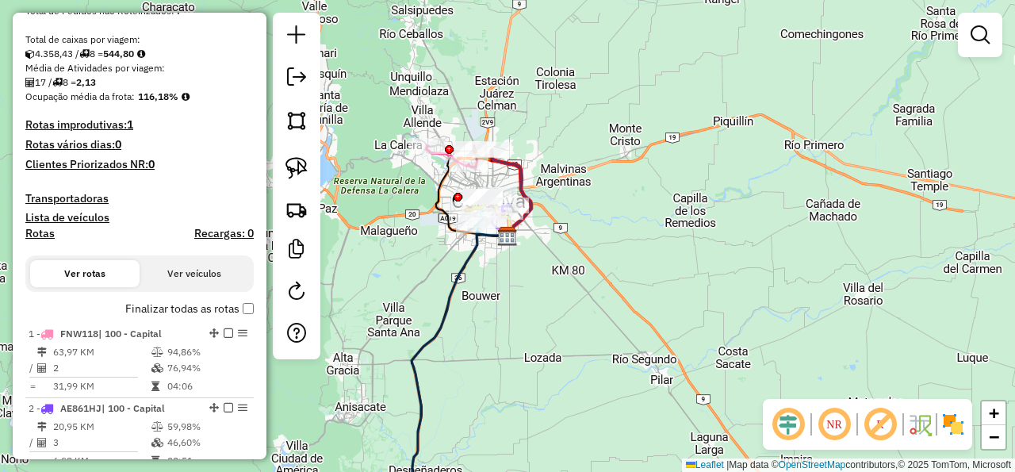
click at [48, 236] on h4 "Rotas" at bounding box center [39, 233] width 29 height 13
select select "*"
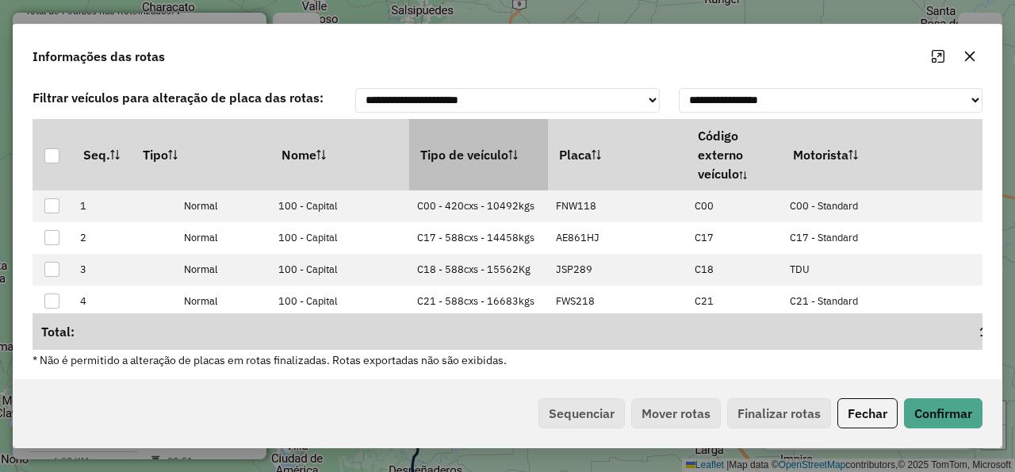
click at [432, 160] on th "Tipo de veículo" at bounding box center [478, 154] width 139 height 71
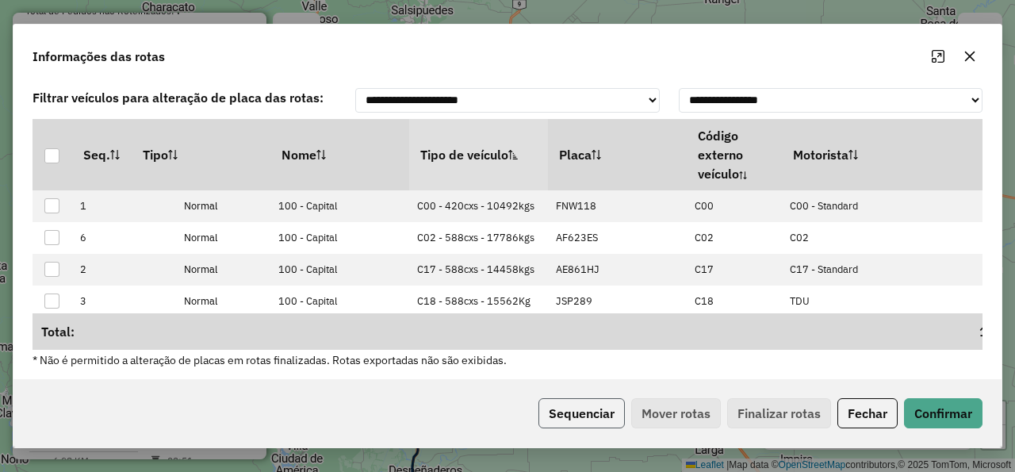
click at [566, 401] on button "Sequenciar" at bounding box center [582, 413] width 86 height 30
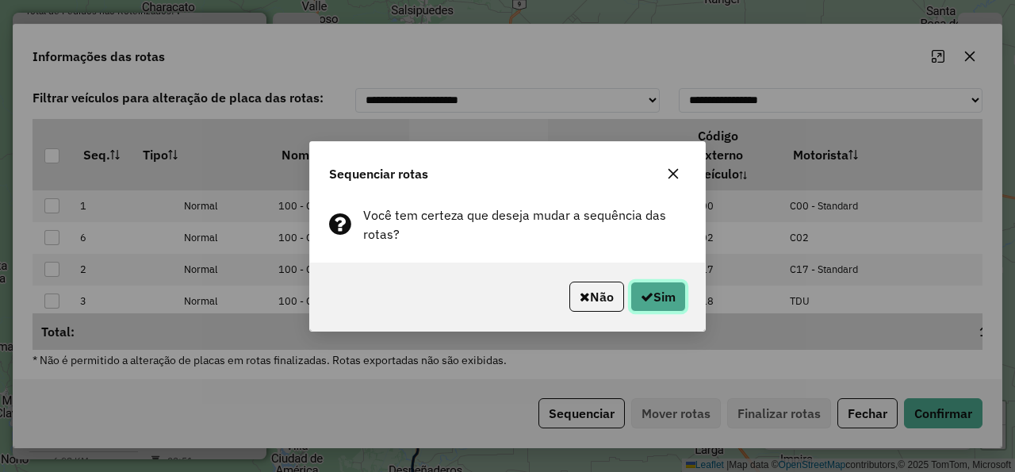
click at [657, 297] on button "Sim" at bounding box center [659, 297] width 56 height 30
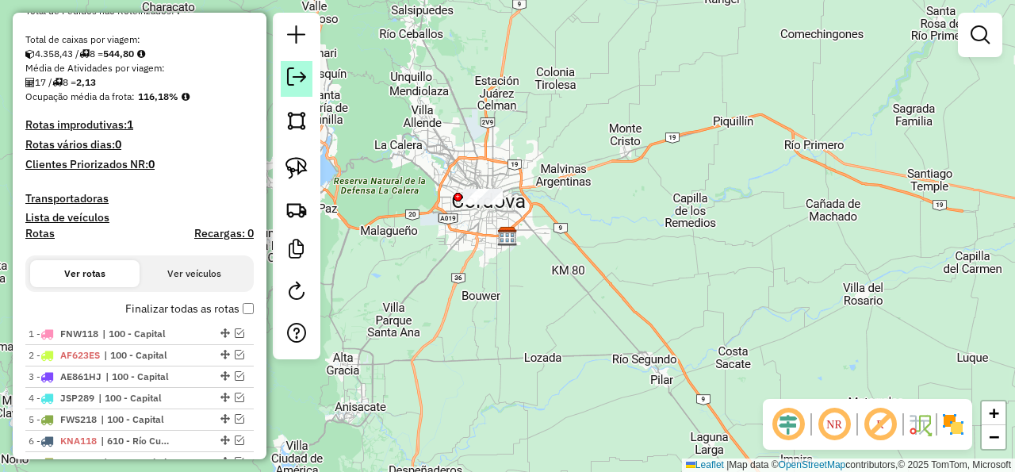
click at [302, 70] on em at bounding box center [296, 76] width 19 height 19
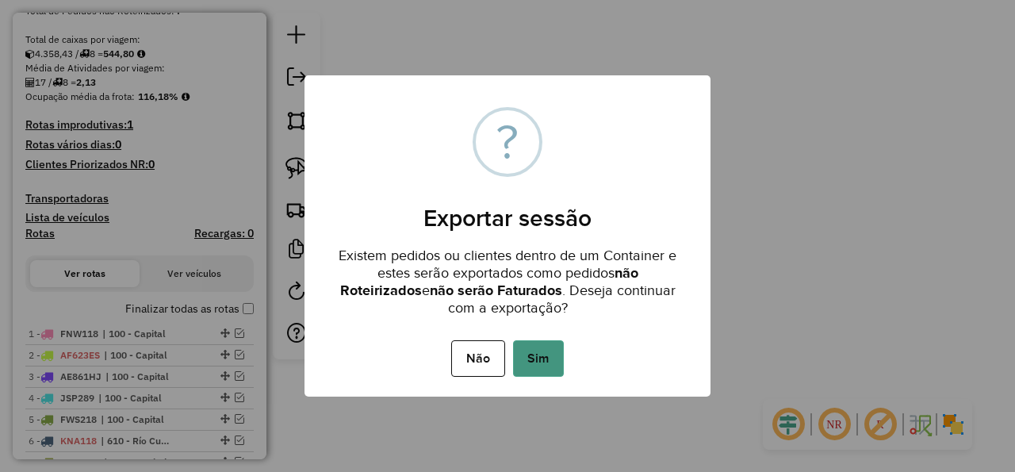
click at [538, 345] on button "Sim" at bounding box center [538, 358] width 51 height 36
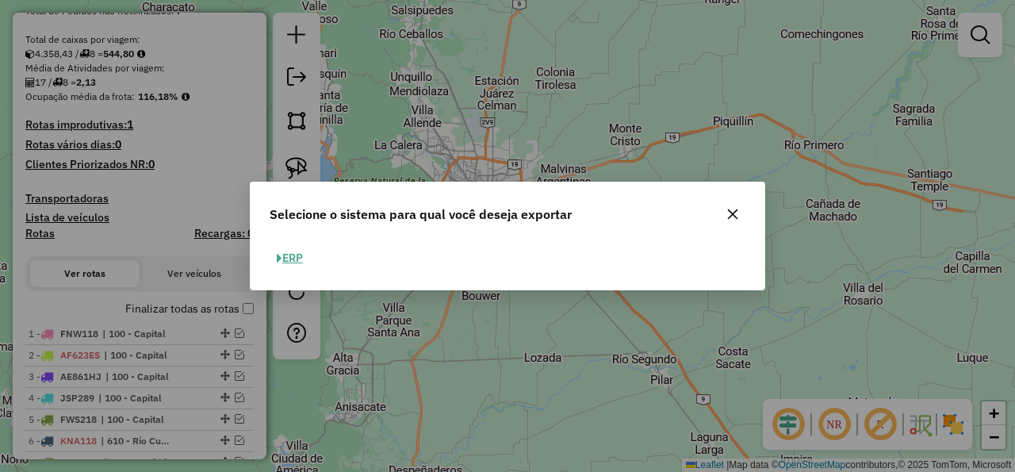
click at [288, 255] on button "ERP" at bounding box center [290, 258] width 40 height 25
select select "*********"
select select "**"
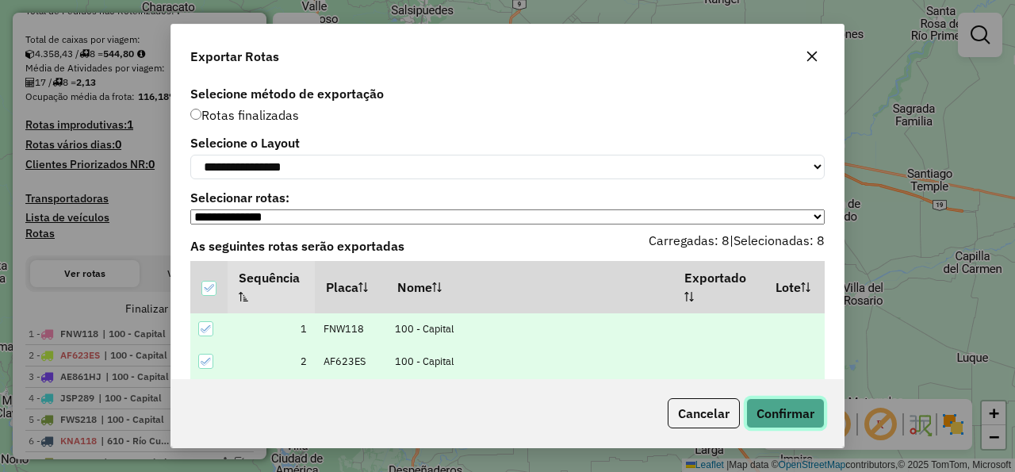
click at [768, 417] on button "Confirmar" at bounding box center [785, 413] width 79 height 30
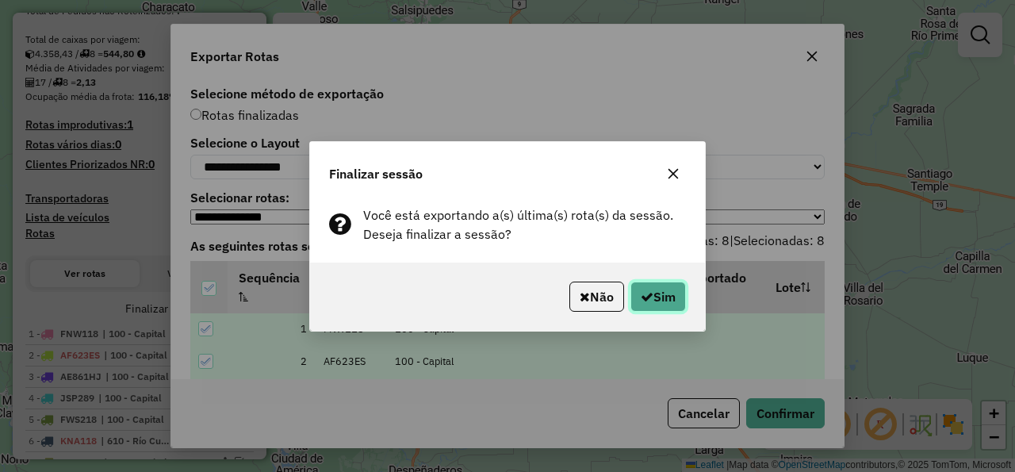
click at [672, 293] on button "Sim" at bounding box center [659, 297] width 56 height 30
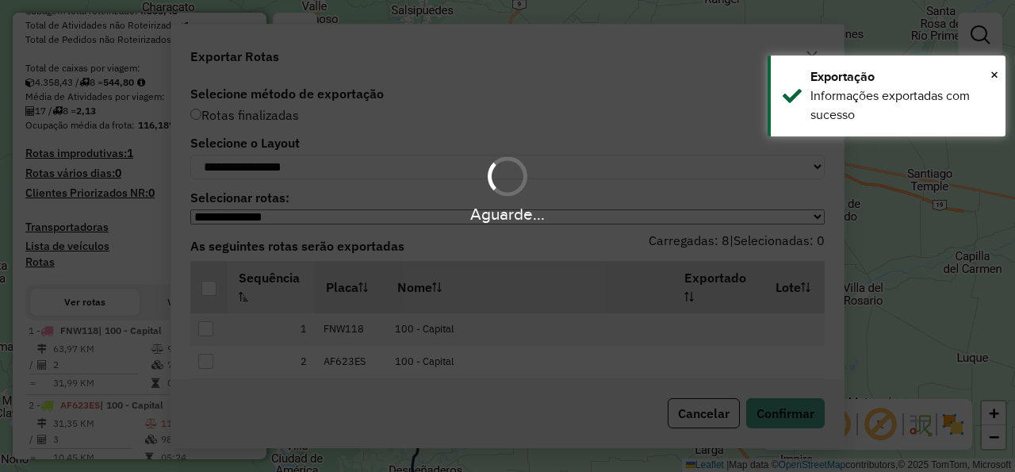
scroll to position [328, 0]
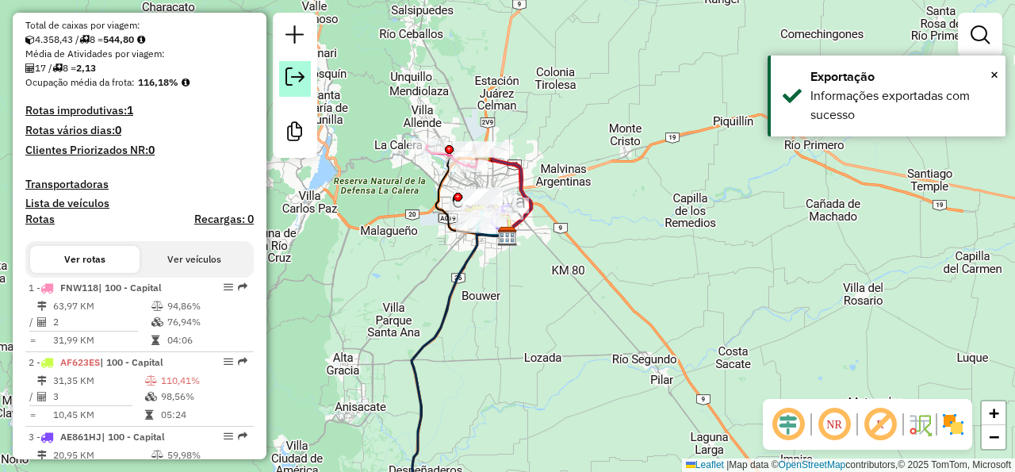
click at [301, 82] on em at bounding box center [295, 76] width 19 height 19
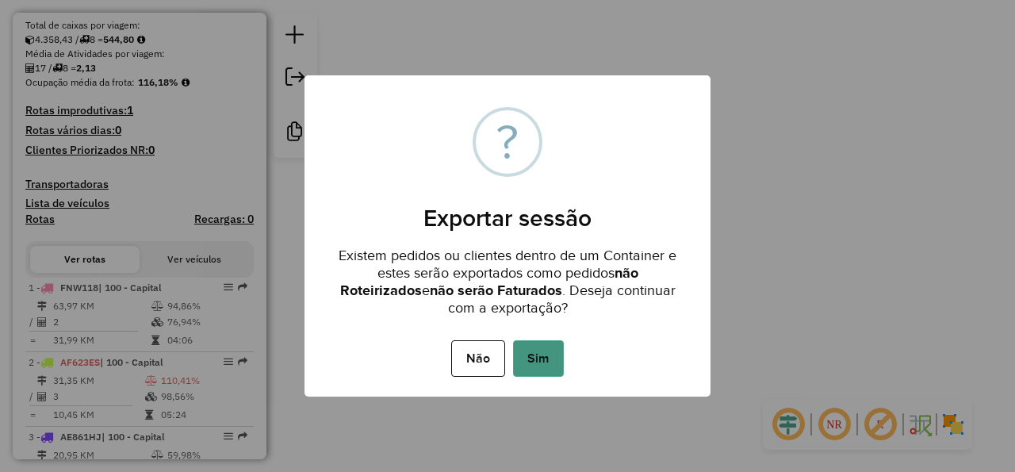
click at [519, 359] on button "Sim" at bounding box center [538, 358] width 51 height 36
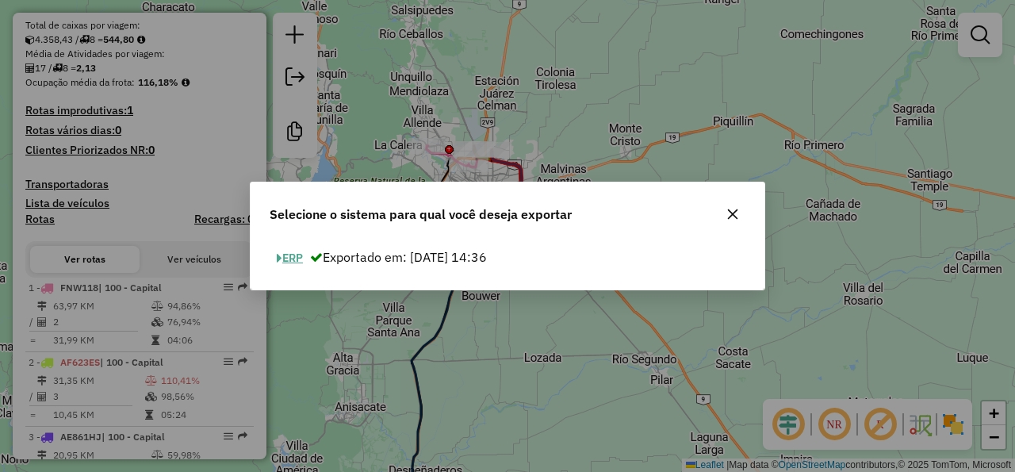
click at [305, 256] on button "ERP" at bounding box center [290, 258] width 40 height 25
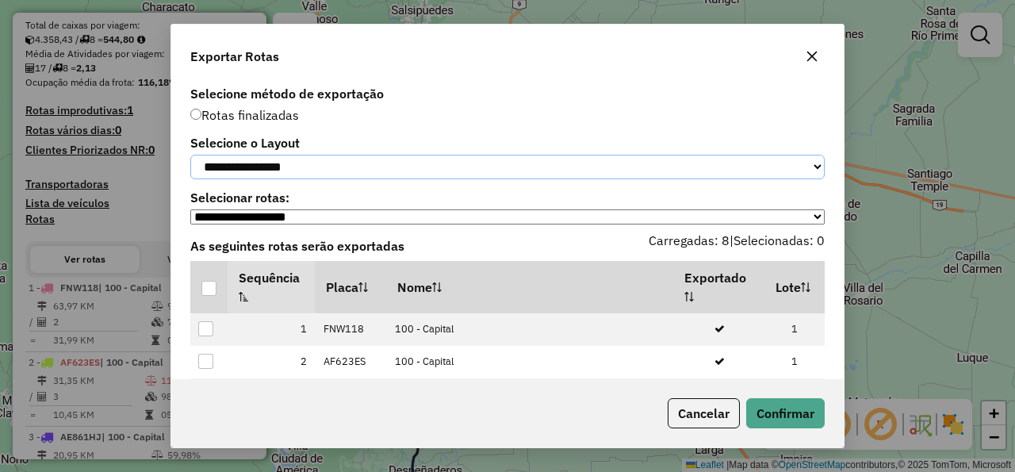
click at [190, 155] on select "**********" at bounding box center [507, 167] width 634 height 25
select select "*********"
click option "*********" at bounding box center [0, 0] width 0 height 0
click at [205, 291] on div at bounding box center [208, 288] width 15 height 15
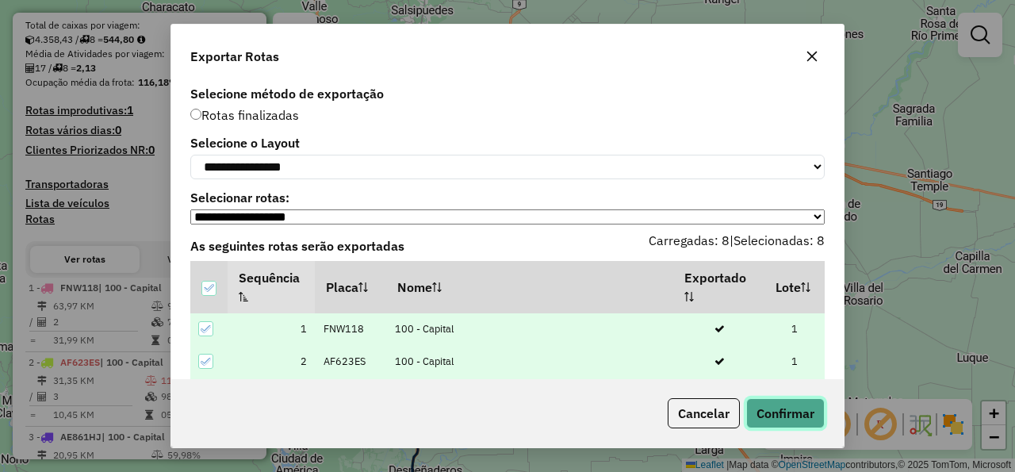
click at [776, 415] on button "Confirmar" at bounding box center [785, 413] width 79 height 30
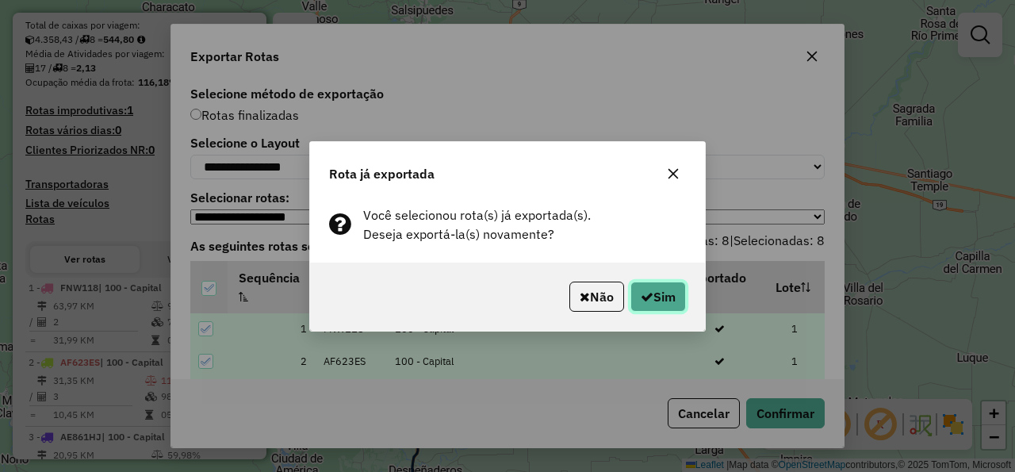
click at [665, 298] on button "Sim" at bounding box center [659, 297] width 56 height 30
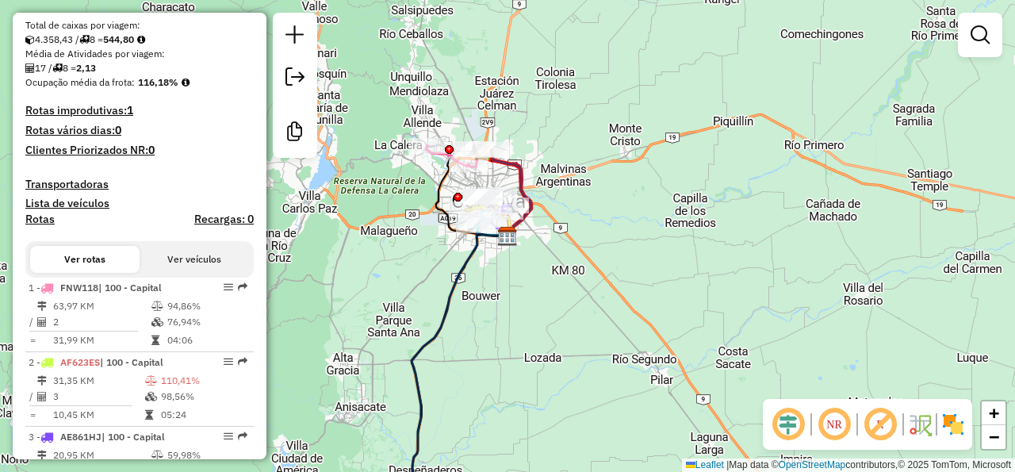
click at [734, 151] on div "Janela de atendimento Grade de atendimento Capacidade Transportadoras Veículos …" at bounding box center [507, 236] width 1015 height 472
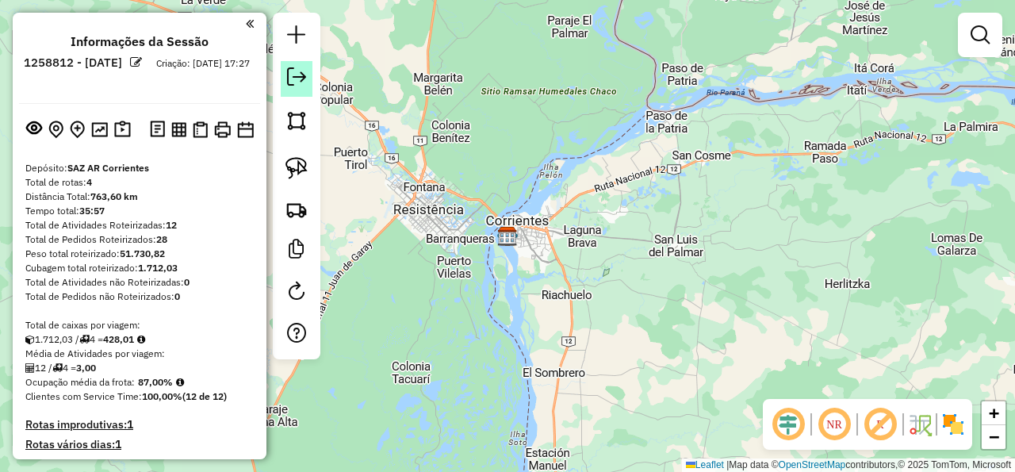
click at [291, 81] on em at bounding box center [296, 76] width 19 height 19
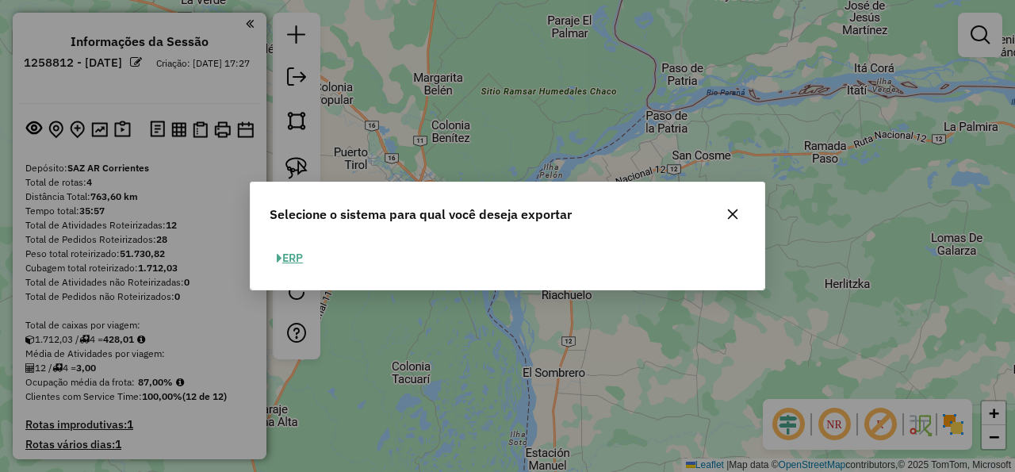
click at [301, 259] on button "ERP" at bounding box center [290, 258] width 40 height 25
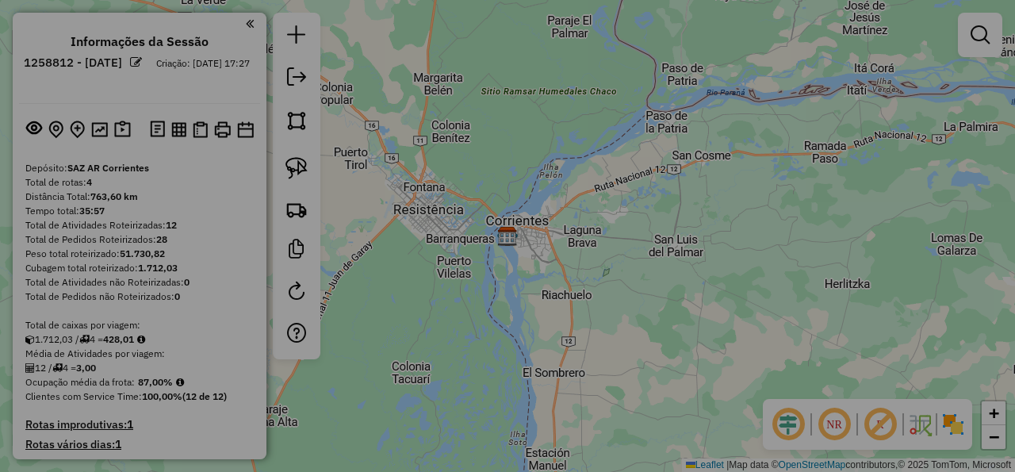
select select "*********"
select select "**"
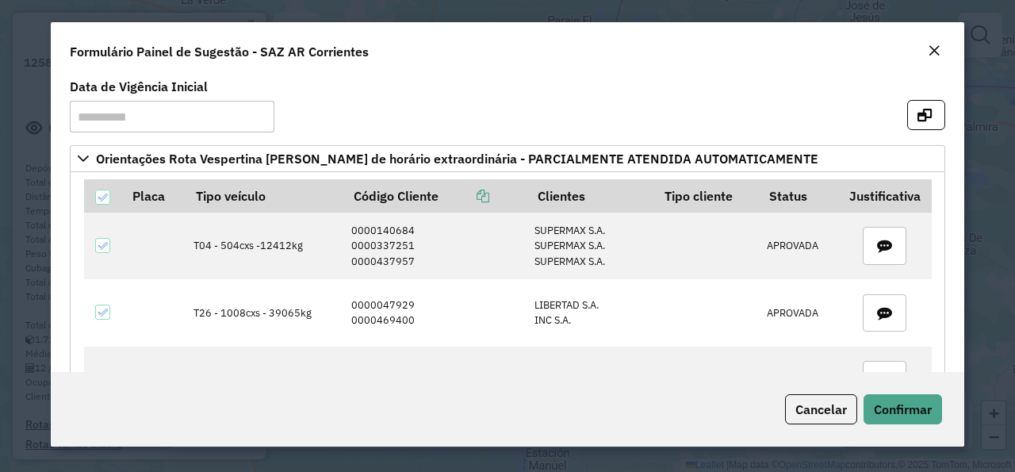
click at [935, 43] on div "Close" at bounding box center [934, 51] width 13 height 19
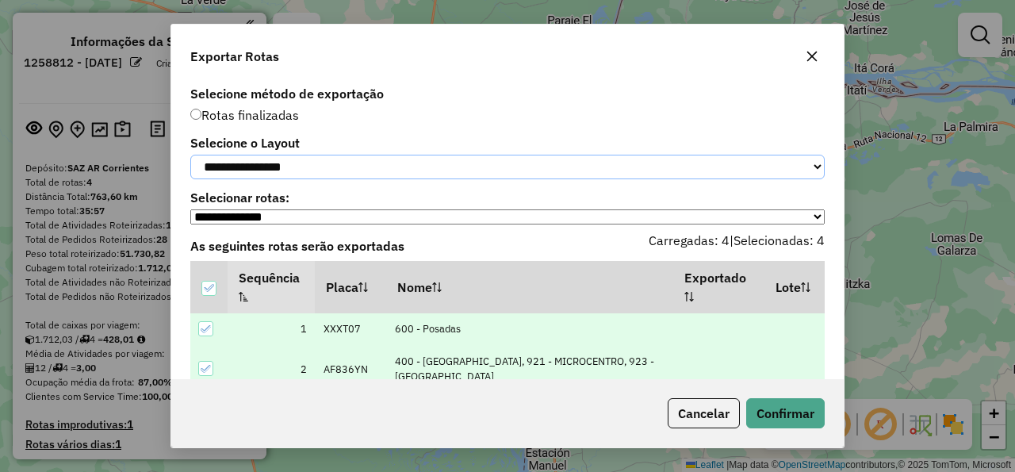
click at [190, 155] on select "**********" at bounding box center [507, 167] width 634 height 25
select select "*********"
click option "*********" at bounding box center [0, 0] width 0 height 0
click at [781, 432] on div "Cancelar Confirmar" at bounding box center [507, 413] width 673 height 68
click at [784, 419] on button "Confirmar" at bounding box center [785, 413] width 79 height 30
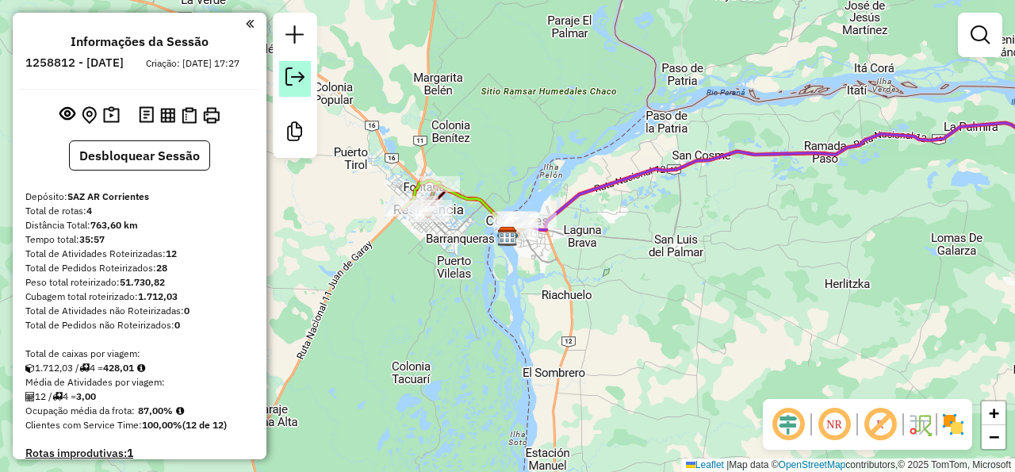
click at [293, 84] on em at bounding box center [295, 76] width 19 height 19
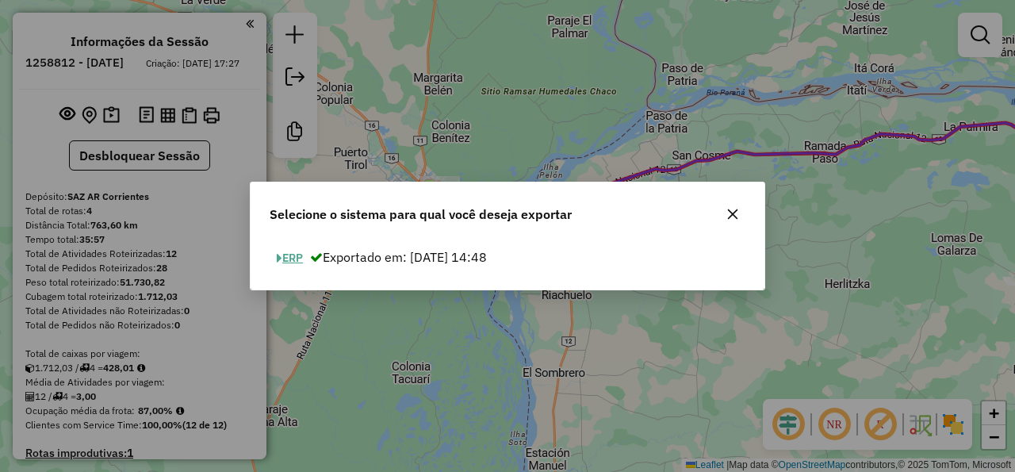
click at [282, 282] on div "ERP Exportado em: [DATE] 14:48" at bounding box center [508, 265] width 514 height 50
click at [302, 257] on button "ERP" at bounding box center [290, 258] width 40 height 25
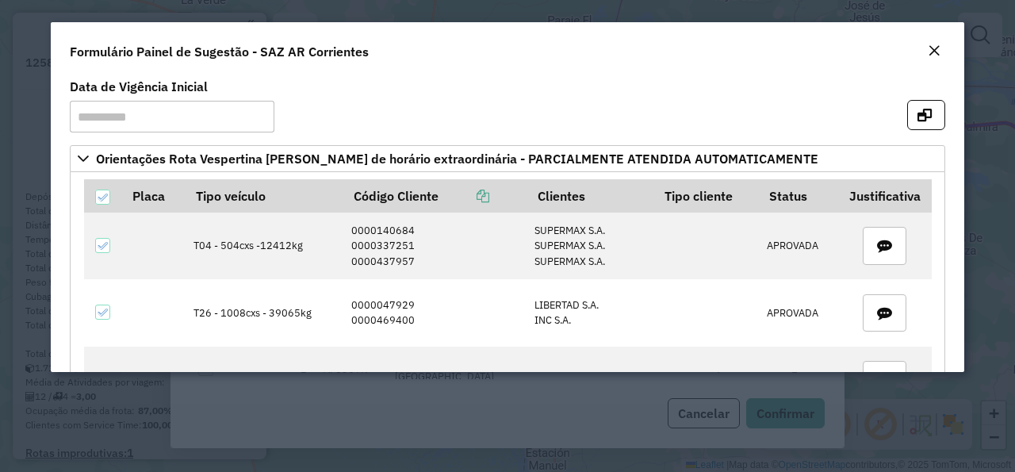
click at [930, 51] on em "Close" at bounding box center [934, 50] width 13 height 13
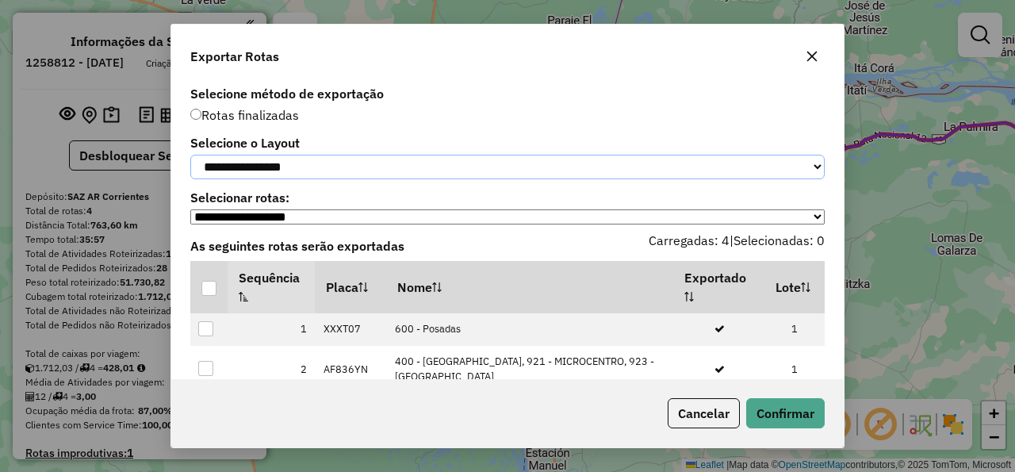
click at [190, 155] on select "**********" at bounding box center [507, 167] width 634 height 25
select select "*********"
click option "*********" at bounding box center [0, 0] width 0 height 0
click at [201, 293] on th at bounding box center [208, 287] width 37 height 52
click at [208, 296] on div at bounding box center [208, 288] width 15 height 15
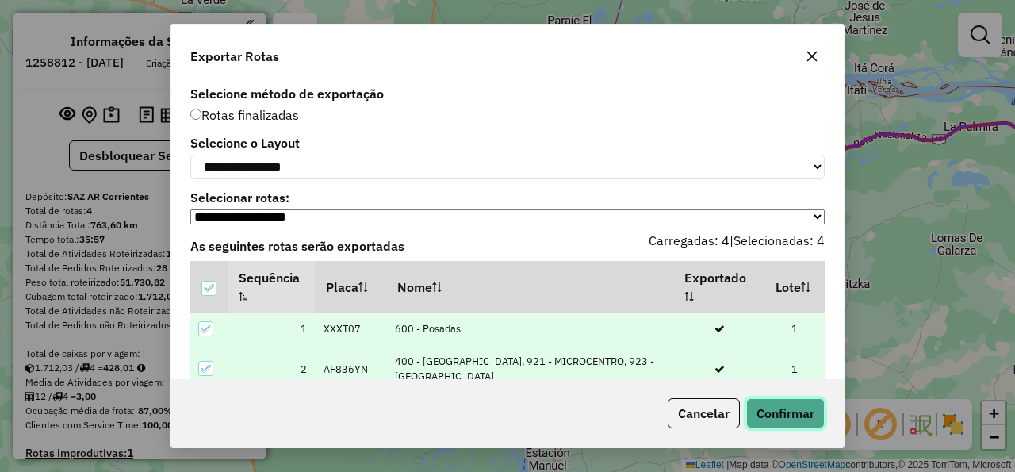
click at [783, 412] on button "Confirmar" at bounding box center [785, 413] width 79 height 30
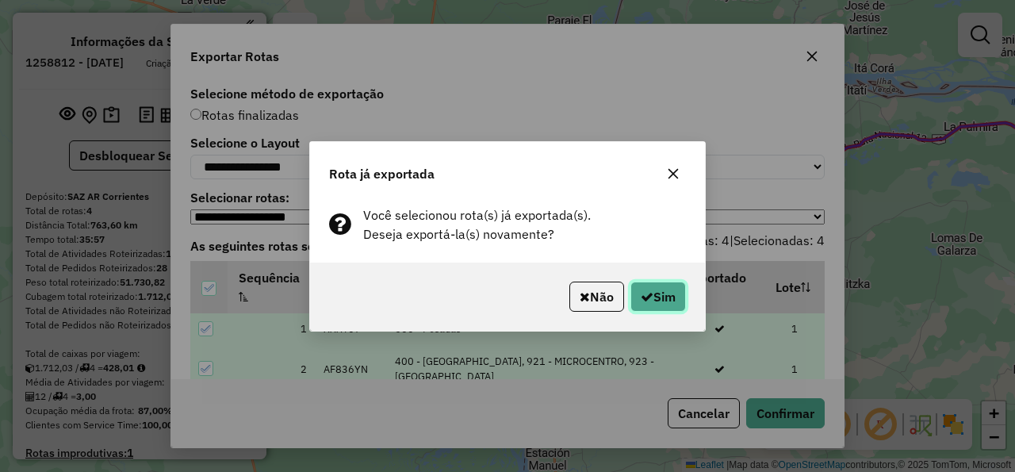
click at [675, 295] on button "Sim" at bounding box center [659, 297] width 56 height 30
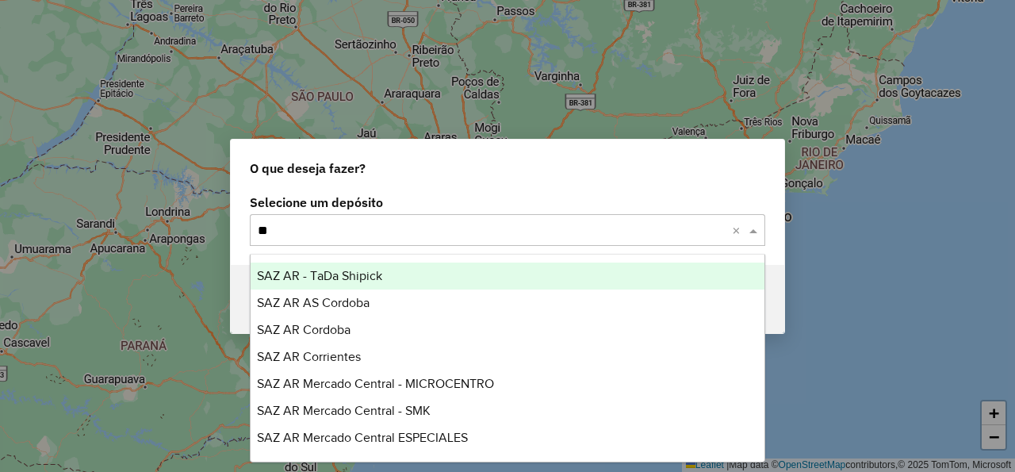
type input "***"
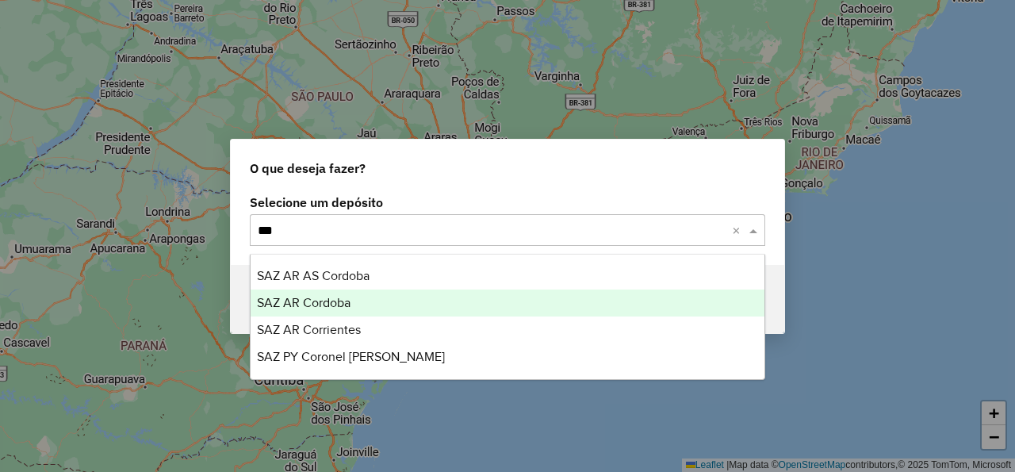
click at [450, 305] on div "SAZ AR Cordoba" at bounding box center [508, 302] width 514 height 27
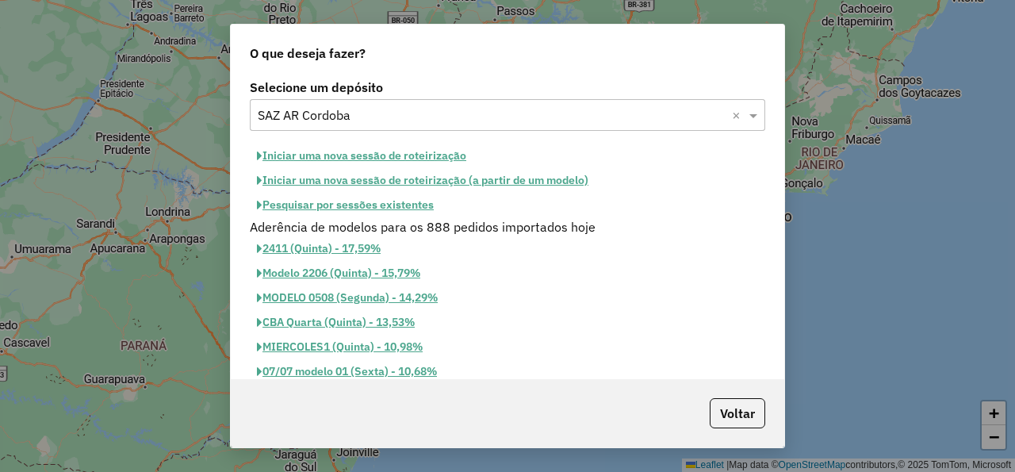
click at [374, 151] on button "Iniciar uma nova sessão de roteirização" at bounding box center [362, 156] width 224 height 25
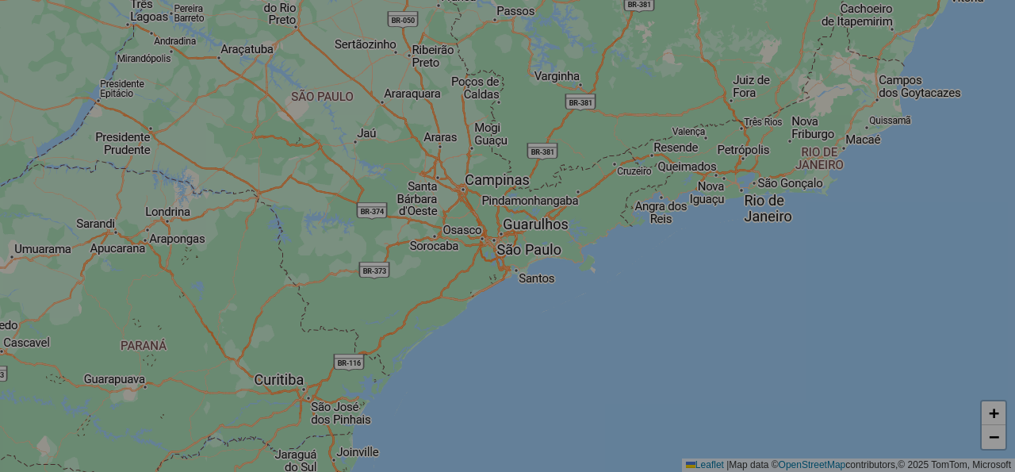
select select "*"
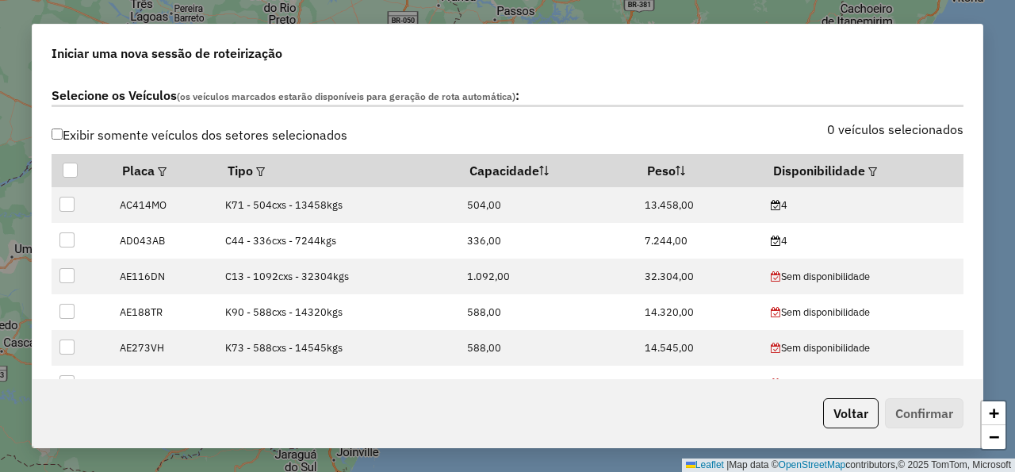
scroll to position [523, 0]
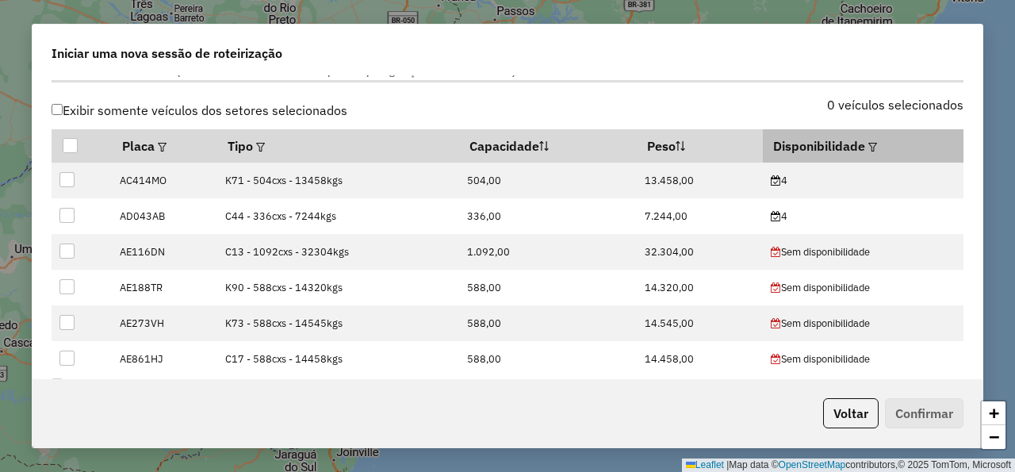
click at [868, 149] on em at bounding box center [872, 147] width 9 height 9
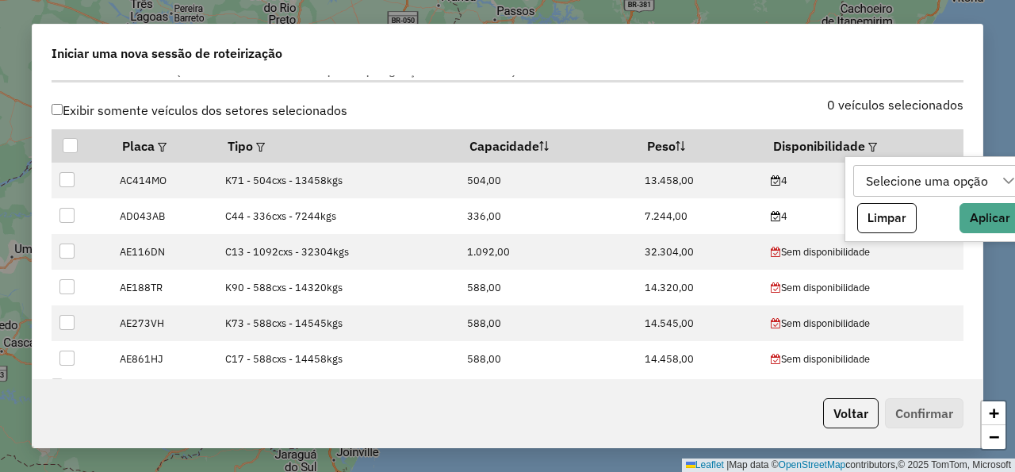
click at [878, 183] on div "Selecione uma opção" at bounding box center [926, 181] width 133 height 30
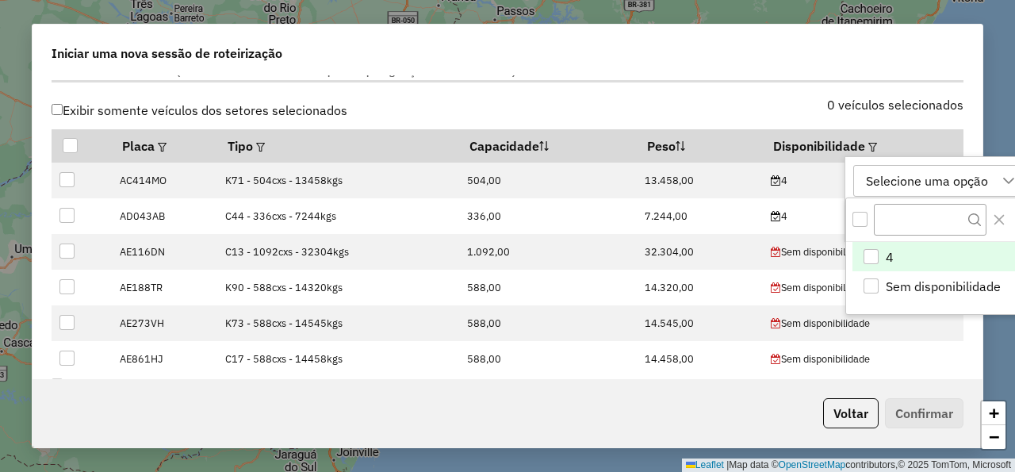
scroll to position [11, 83]
click at [873, 256] on div "4" at bounding box center [871, 256] width 15 height 15
click at [740, 109] on div "0 veículos selecionados" at bounding box center [741, 114] width 466 height 30
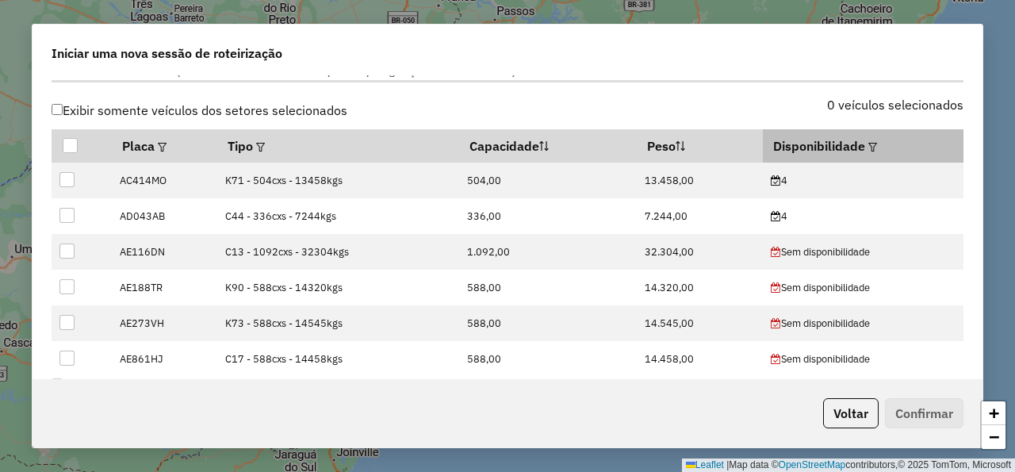
click at [865, 152] on div at bounding box center [871, 145] width 12 height 19
click at [868, 148] on em at bounding box center [872, 147] width 9 height 9
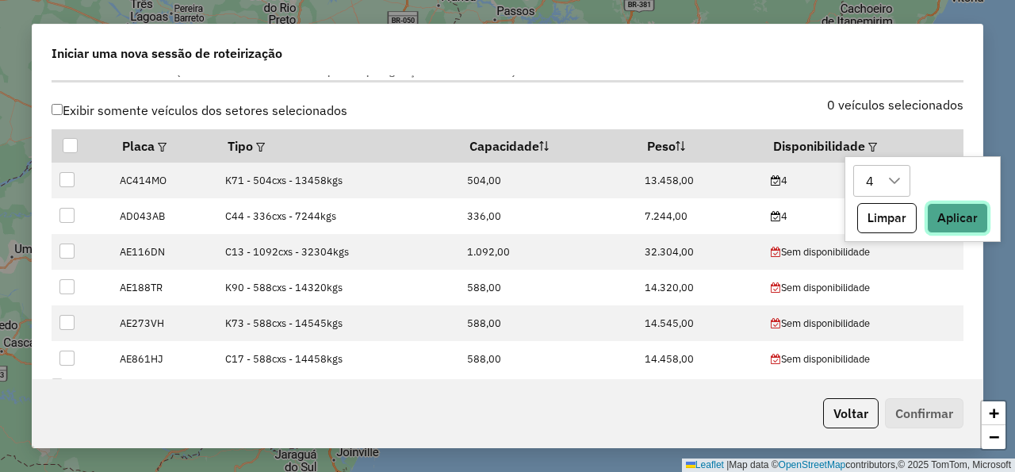
click at [952, 213] on button "Aplicar" at bounding box center [957, 218] width 61 height 30
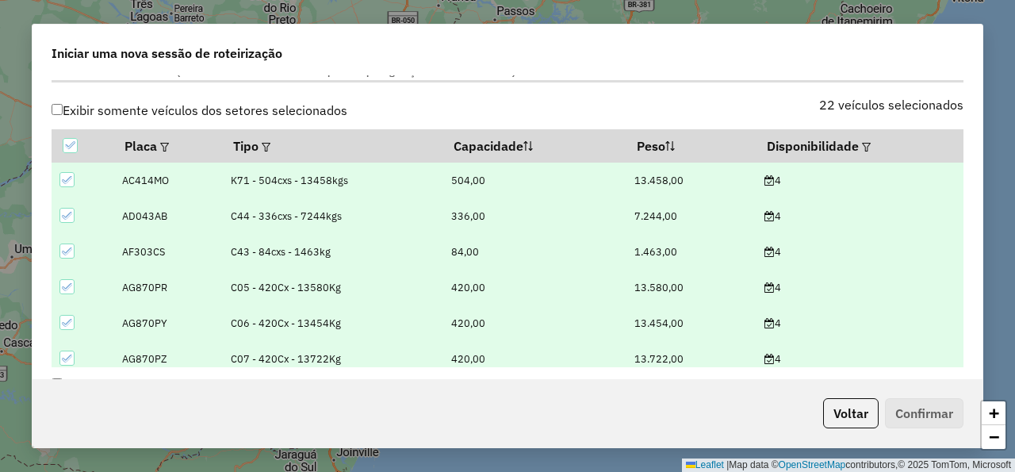
click at [711, 76] on label "Selecione os Veículos (os veículos marcados estarão disponíveis para geração de…" at bounding box center [508, 71] width 912 height 21
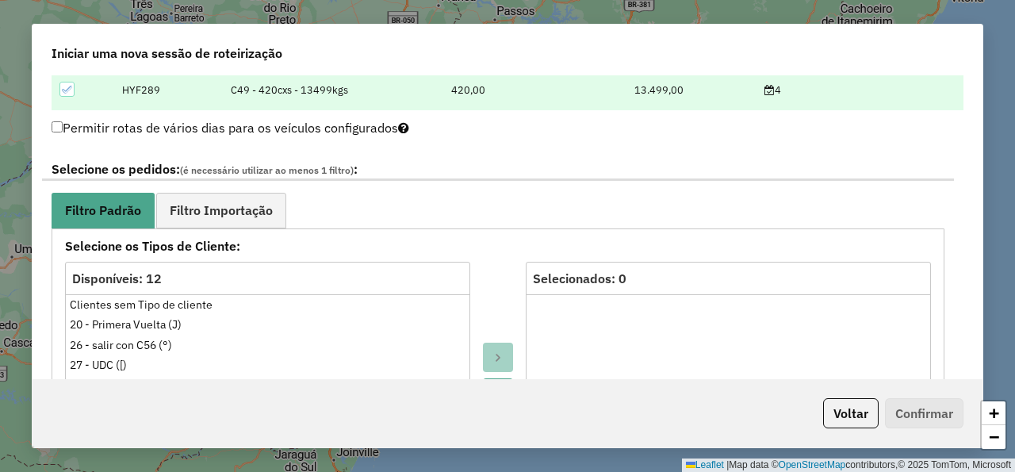
scroll to position [809, 0]
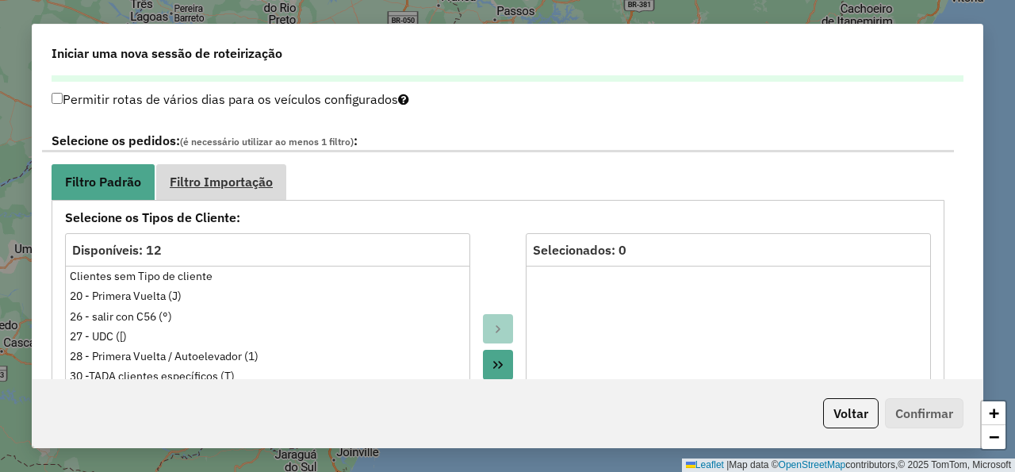
click at [195, 194] on link "Filtro Importação" at bounding box center [221, 182] width 130 height 36
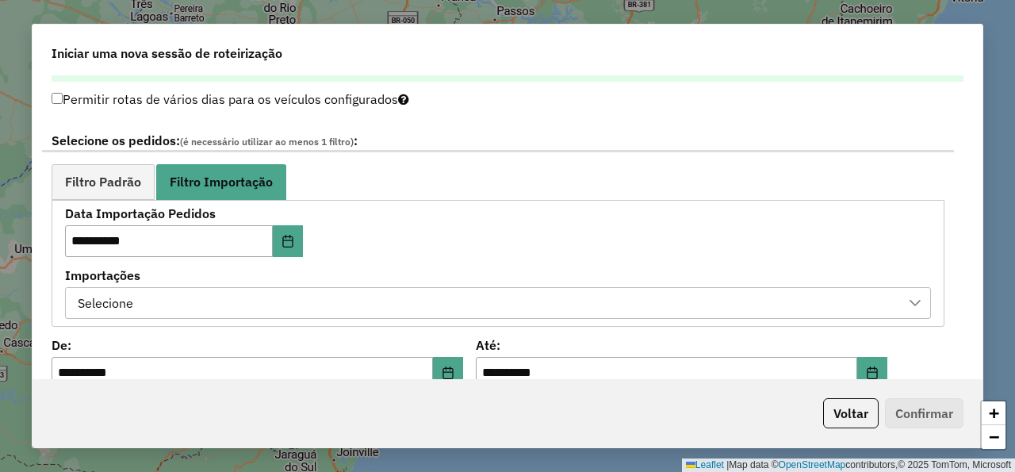
click at [255, 303] on div "Selecione" at bounding box center [486, 303] width 828 height 30
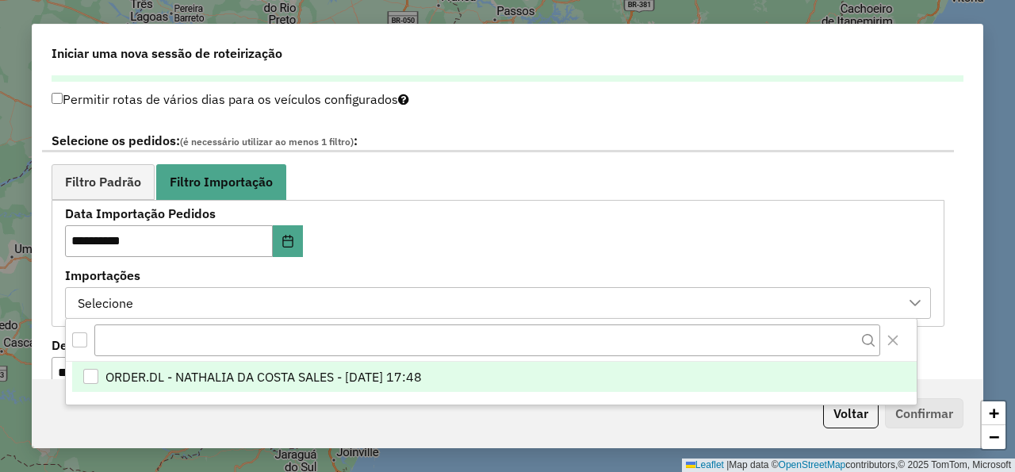
scroll to position [11, 83]
click at [305, 378] on span "ORDER.DL - NATHALIA DA COSTA SALES - [DATE] 17:48" at bounding box center [263, 377] width 316 height 19
drag, startPoint x: 445, startPoint y: 240, endPoint x: 479, endPoint y: 222, distance: 38.3
click at [446, 240] on div "**********" at bounding box center [498, 263] width 866 height 110
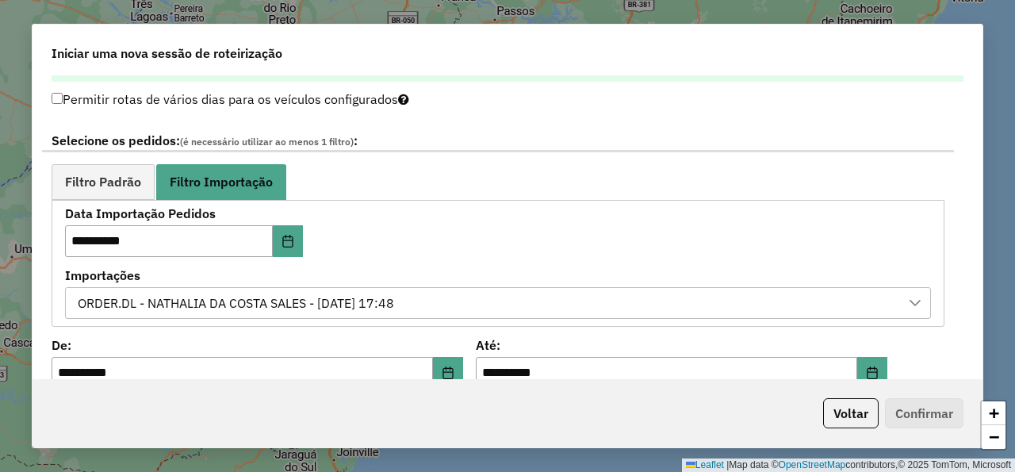
click at [544, 162] on div "**********" at bounding box center [498, 223] width 912 height 208
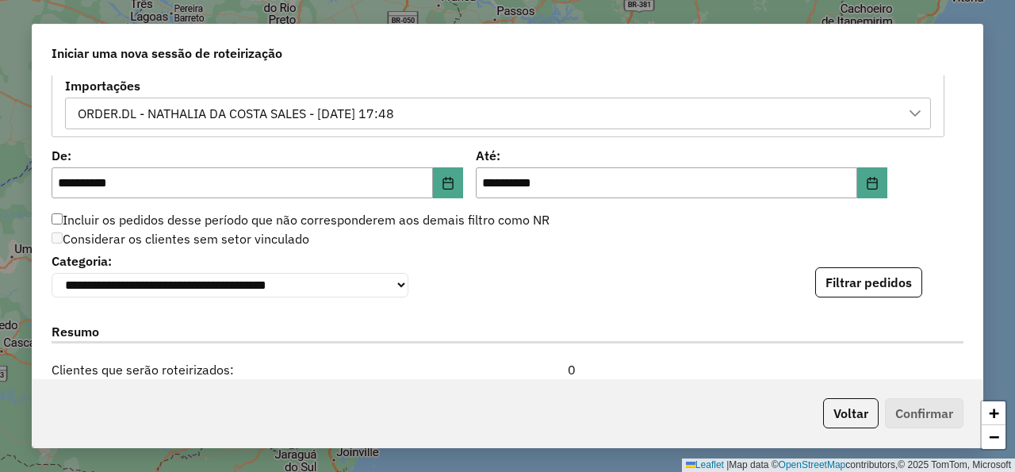
scroll to position [999, 0]
click at [838, 281] on button "Filtrar pedidos" at bounding box center [868, 281] width 107 height 30
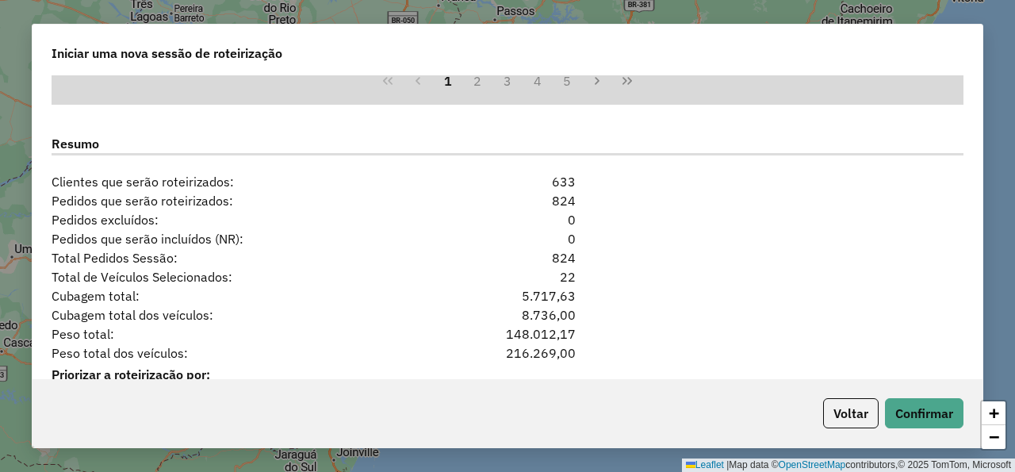
scroll to position [1604, 0]
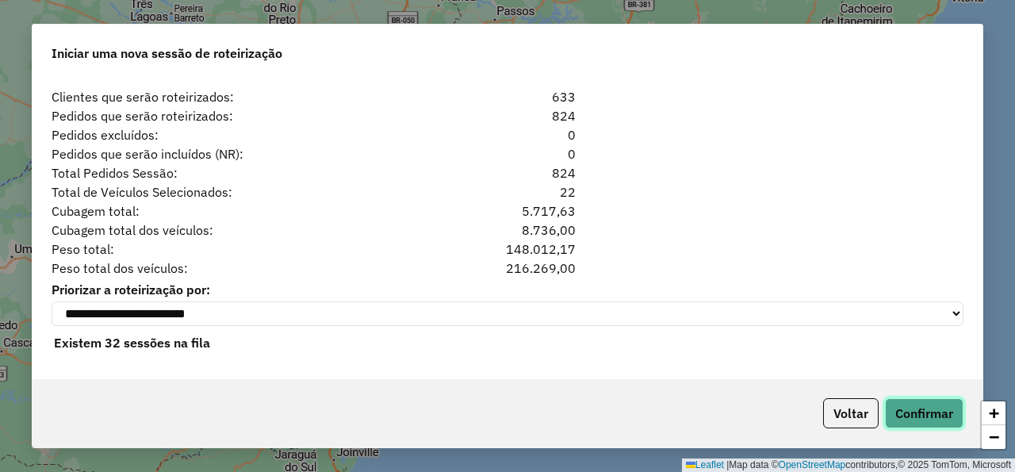
click at [933, 410] on button "Confirmar" at bounding box center [924, 413] width 79 height 30
